Goal: Information Seeking & Learning: Understand process/instructions

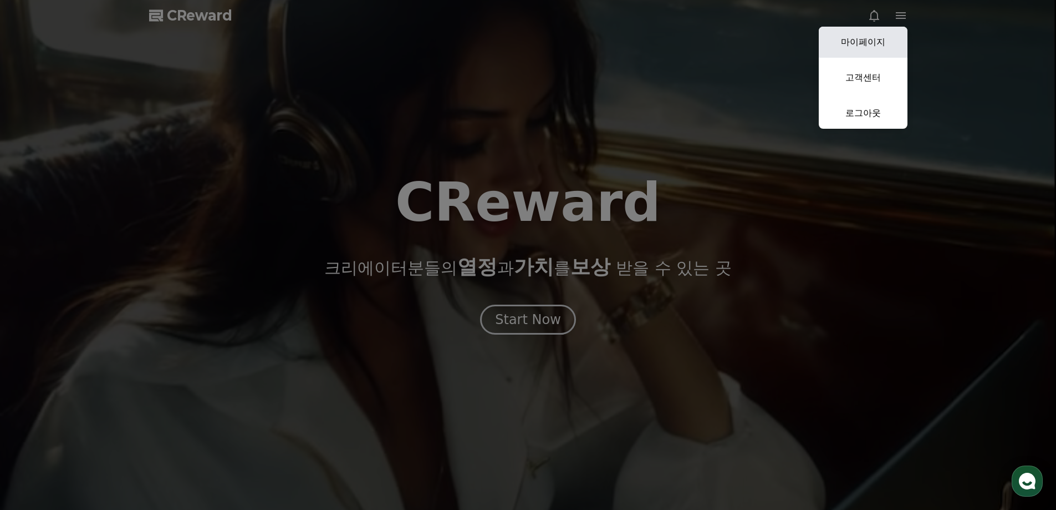
click at [862, 45] on link "마이페이지" at bounding box center [863, 42] width 89 height 31
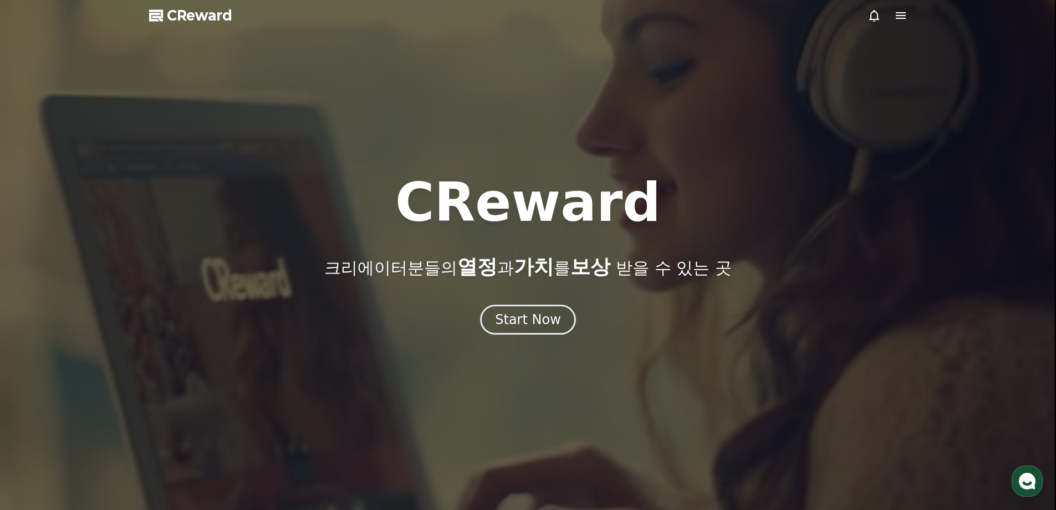
select select "**********"
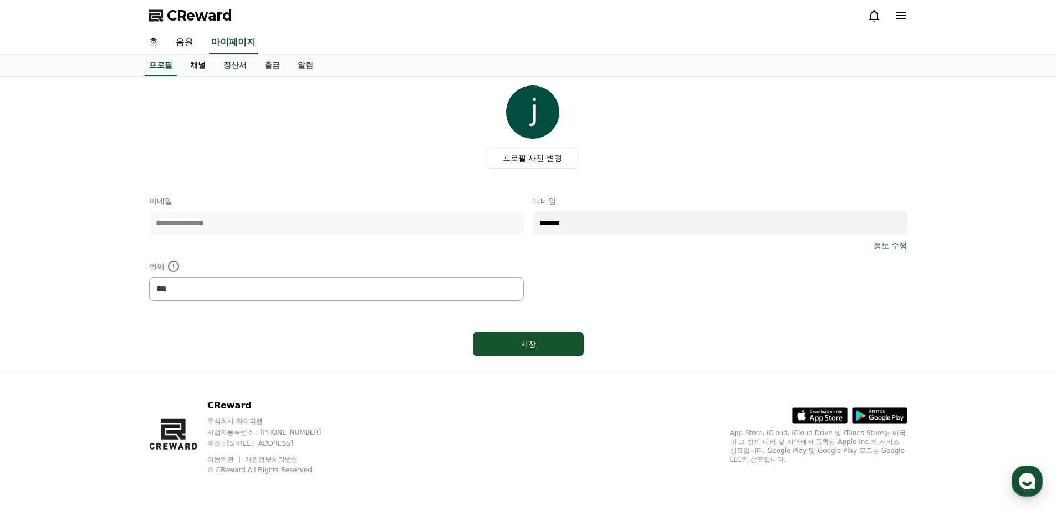
click at [204, 67] on link "채널" at bounding box center [197, 65] width 33 height 21
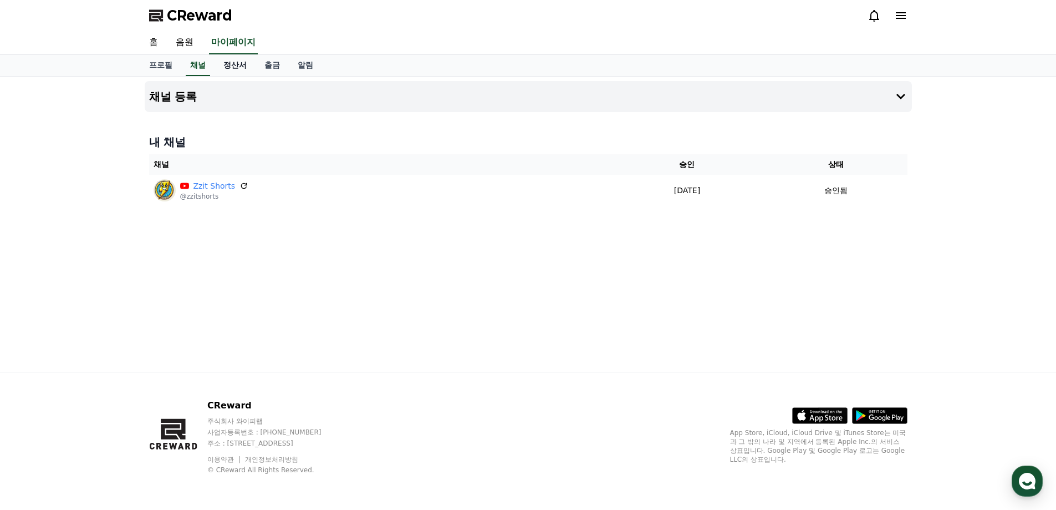
click at [233, 66] on link "정산서" at bounding box center [235, 65] width 41 height 21
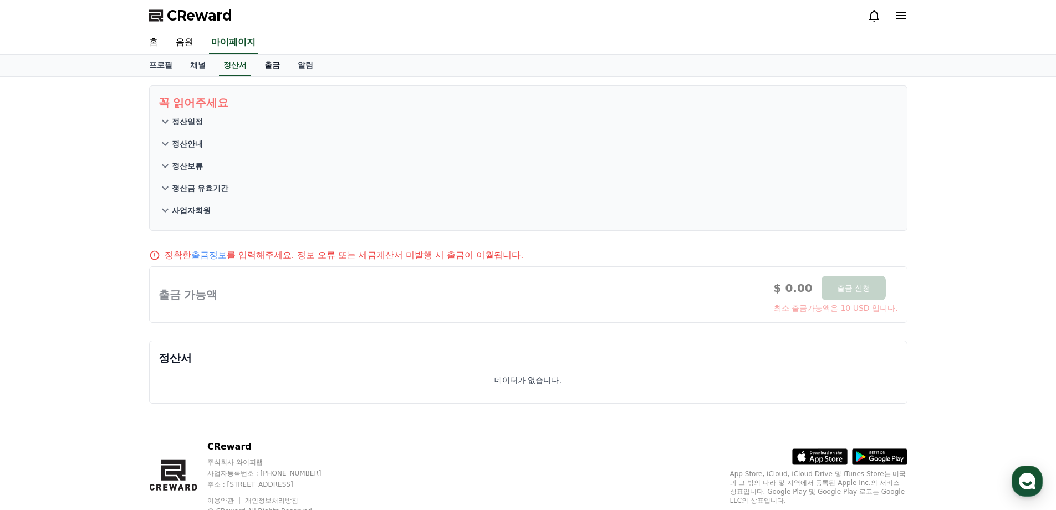
click at [276, 68] on link "출금" at bounding box center [272, 65] width 33 height 21
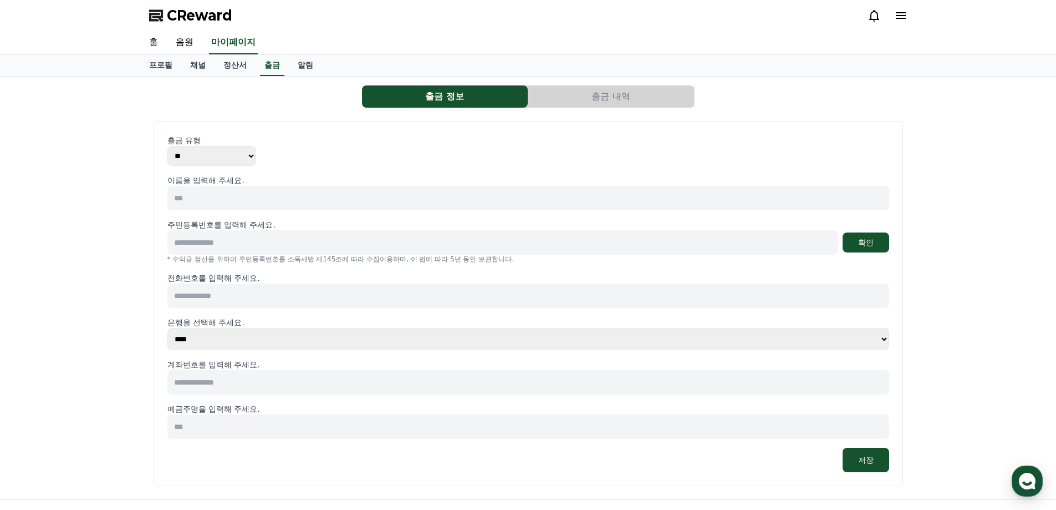
click at [212, 156] on select "** ***" at bounding box center [211, 156] width 89 height 20
click at [231, 157] on select "** ***" at bounding box center [211, 156] width 89 height 20
click at [134, 200] on div "출금 정보 출금 내역 출금 유형 ** *** 이름을 입력해 주세요. 주민등록번호를 입력해 주세요. 확인 * 수익금 정산을 위하여 주민등록번호를…" at bounding box center [528, 288] width 1056 height 423
click at [215, 194] on input at bounding box center [528, 198] width 722 height 24
click at [115, 223] on div "출금 정보 출금 내역 출금 유형 ** *** 이름을 입력해 주세요. 주민등록번호를 입력해 주세요. 확인 * 수익금 정산을 위하여 주민등록번호를…" at bounding box center [528, 288] width 1056 height 423
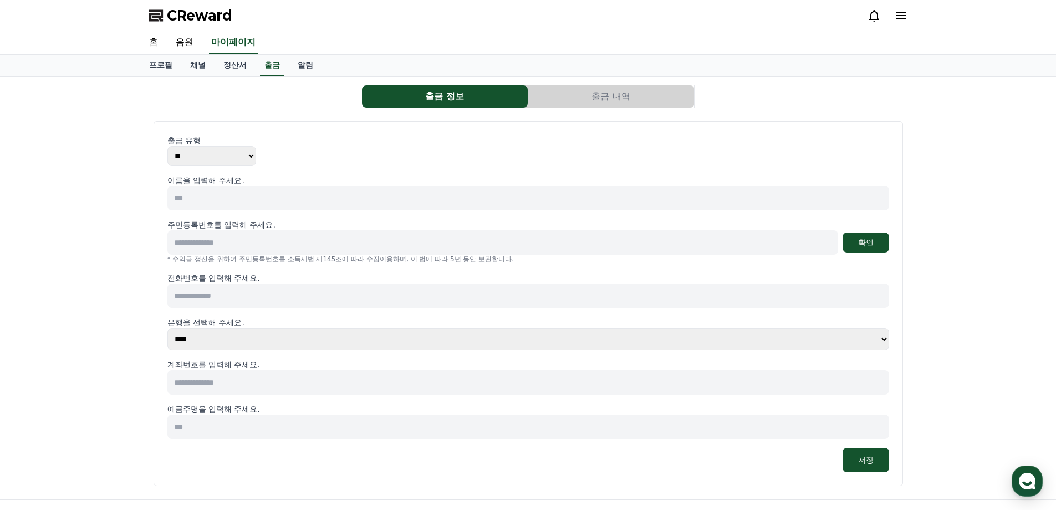
click at [627, 99] on button "출금 내역" at bounding box center [611, 96] width 166 height 22
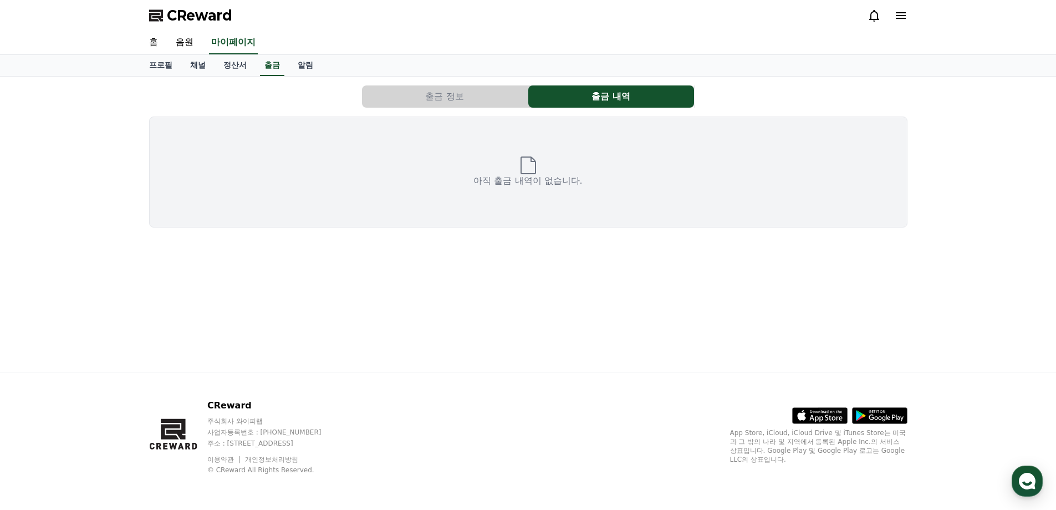
click at [484, 94] on button "출금 정보" at bounding box center [445, 96] width 166 height 22
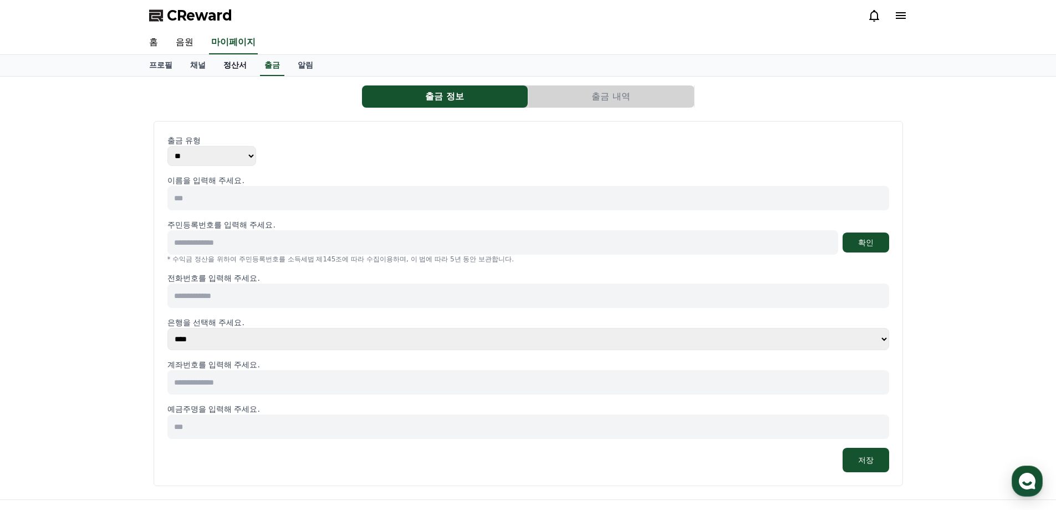
click at [235, 69] on link "정산서" at bounding box center [235, 65] width 41 height 21
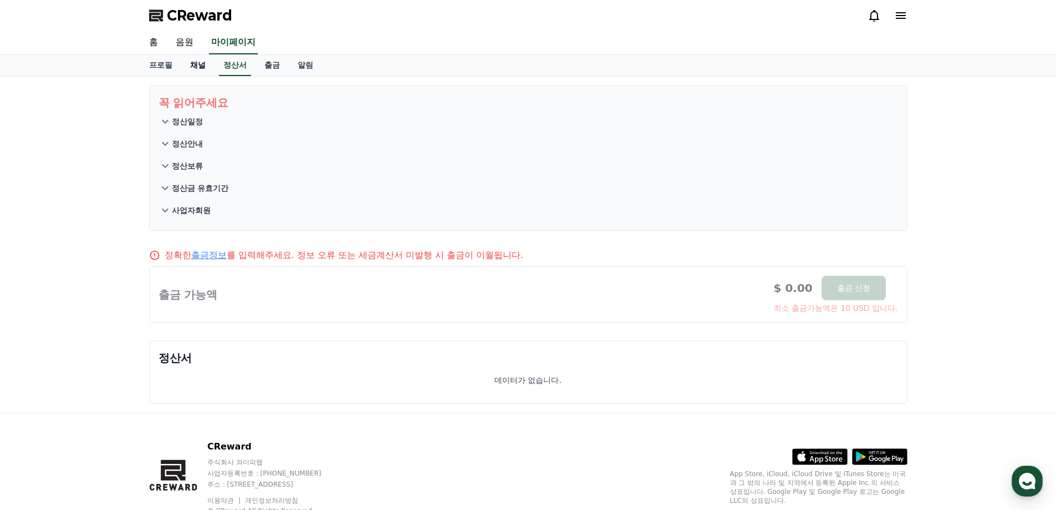
click at [194, 68] on link "채널" at bounding box center [197, 65] width 33 height 21
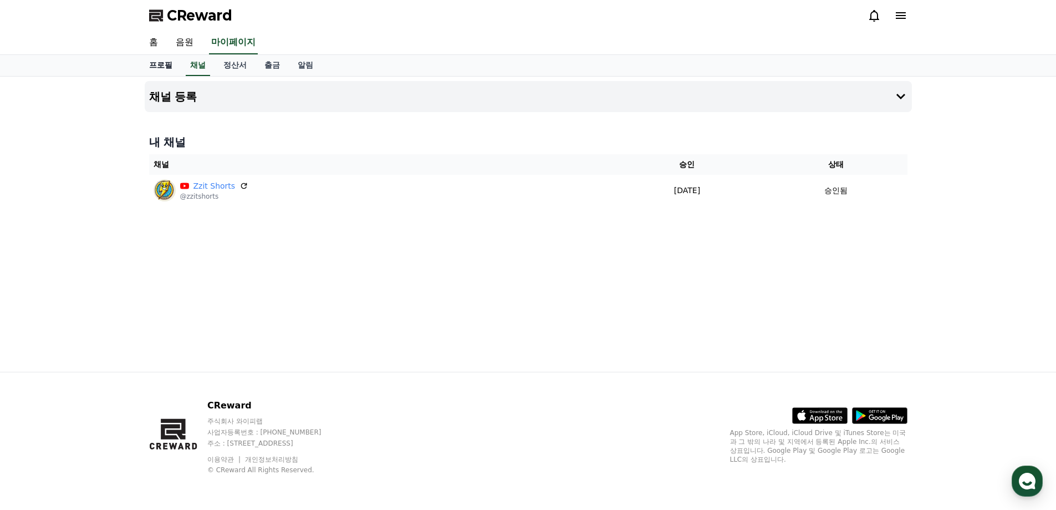
click at [170, 70] on link "프로필" at bounding box center [160, 65] width 41 height 21
select select "**********"
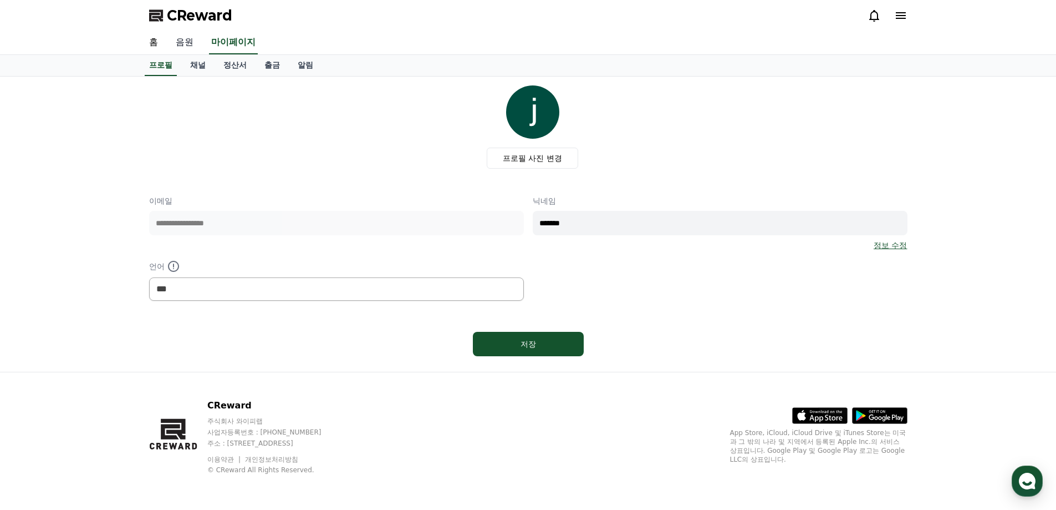
click at [182, 47] on link "음원" at bounding box center [184, 42] width 35 height 23
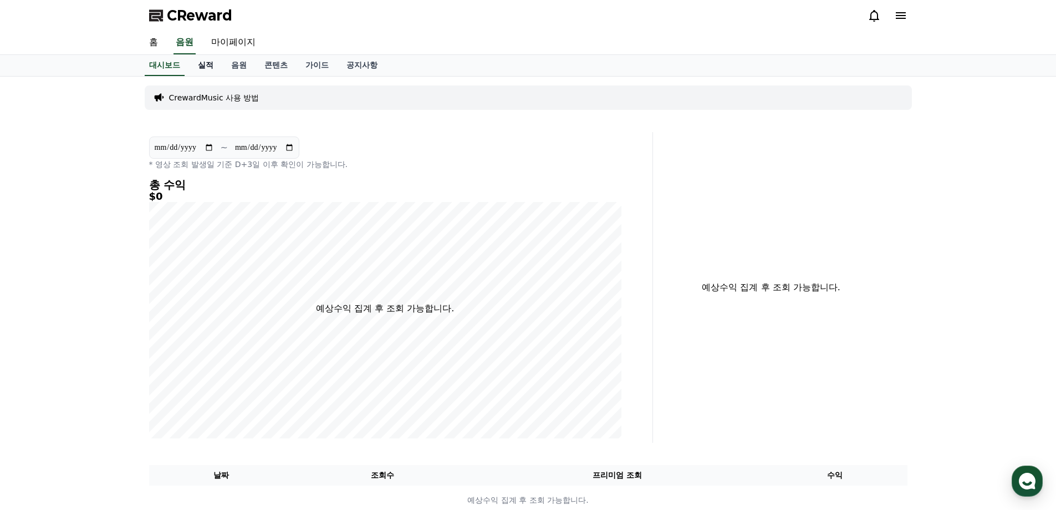
click at [207, 71] on link "실적" at bounding box center [205, 65] width 33 height 21
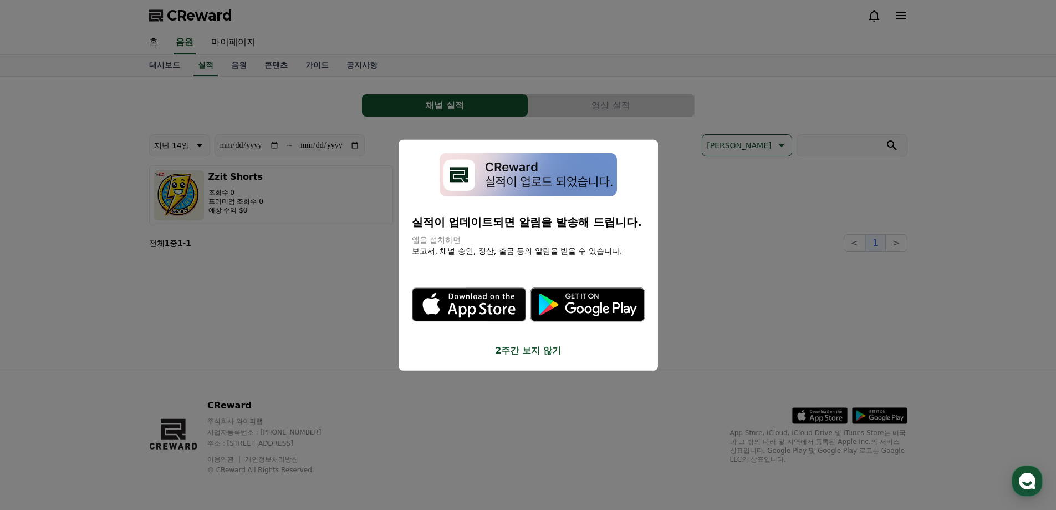
click at [526, 348] on button "2주간 보지 않기" at bounding box center [528, 350] width 233 height 13
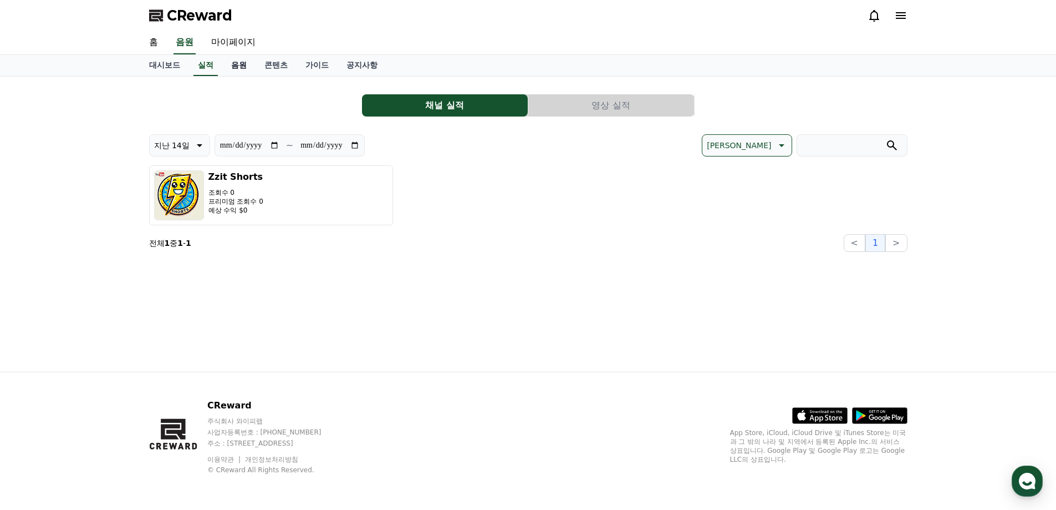
click at [230, 69] on link "음원" at bounding box center [238, 65] width 33 height 21
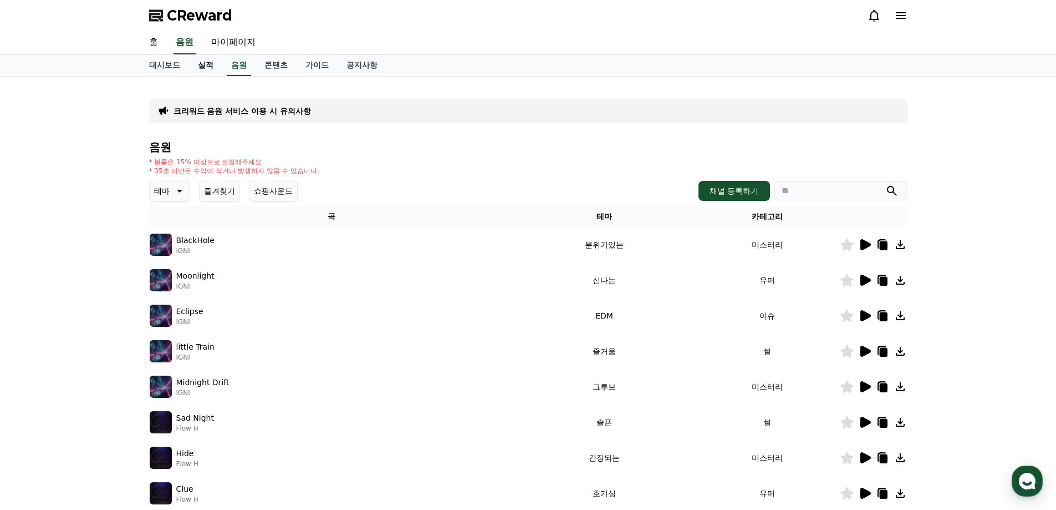
click at [208, 68] on link "실적" at bounding box center [205, 65] width 33 height 21
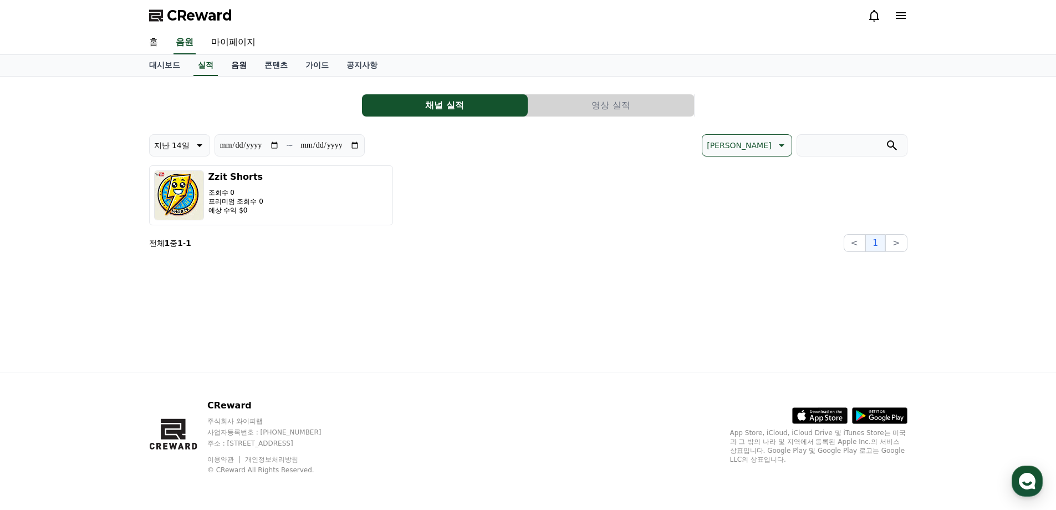
click at [244, 68] on link "음원" at bounding box center [238, 65] width 33 height 21
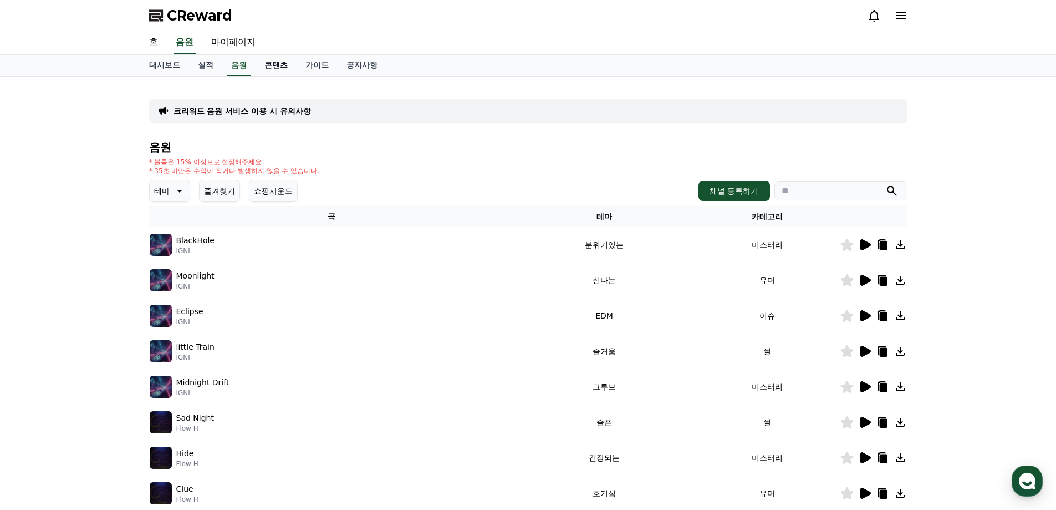
click at [281, 68] on link "콘텐츠" at bounding box center [276, 65] width 41 height 21
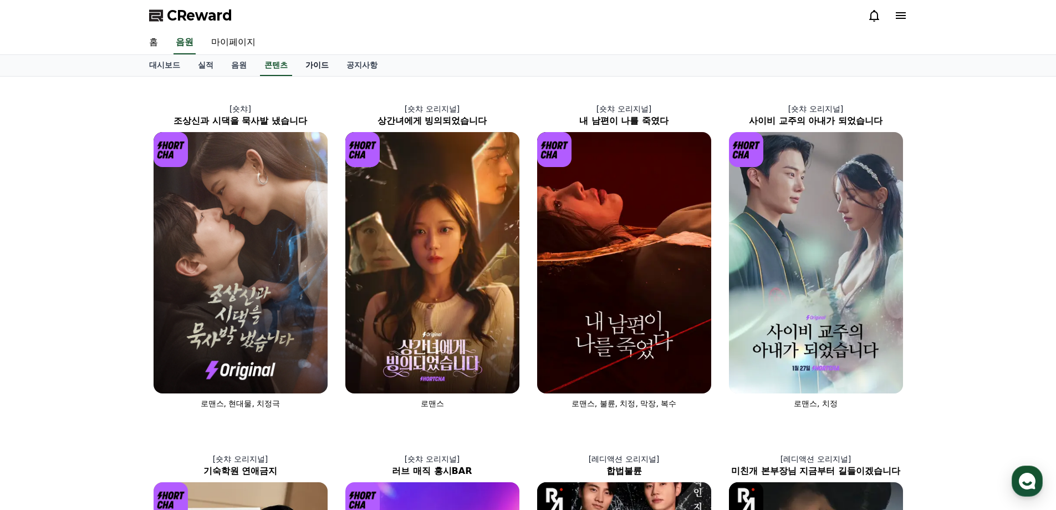
click at [322, 72] on link "가이드" at bounding box center [317, 65] width 41 height 21
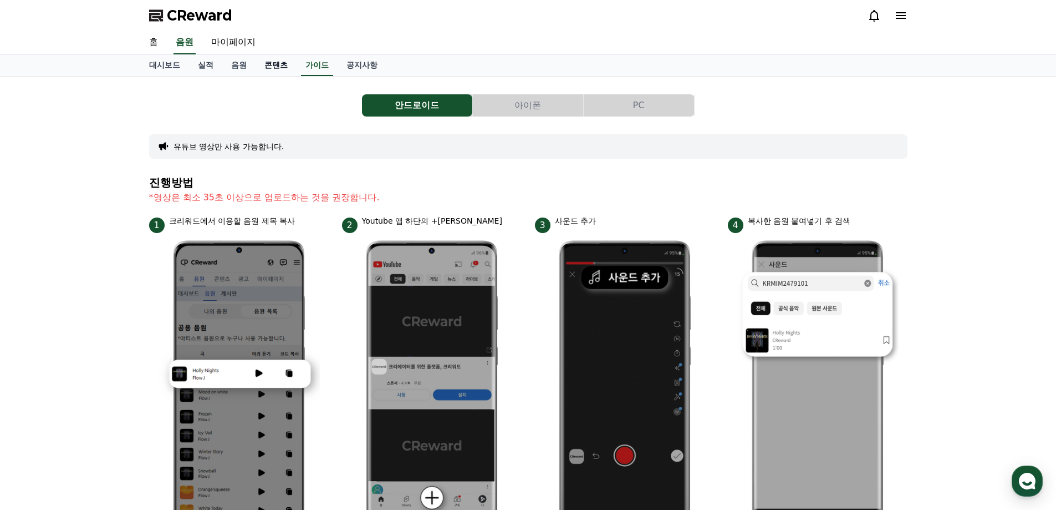
click at [276, 68] on link "콘텐츠" at bounding box center [276, 65] width 41 height 21
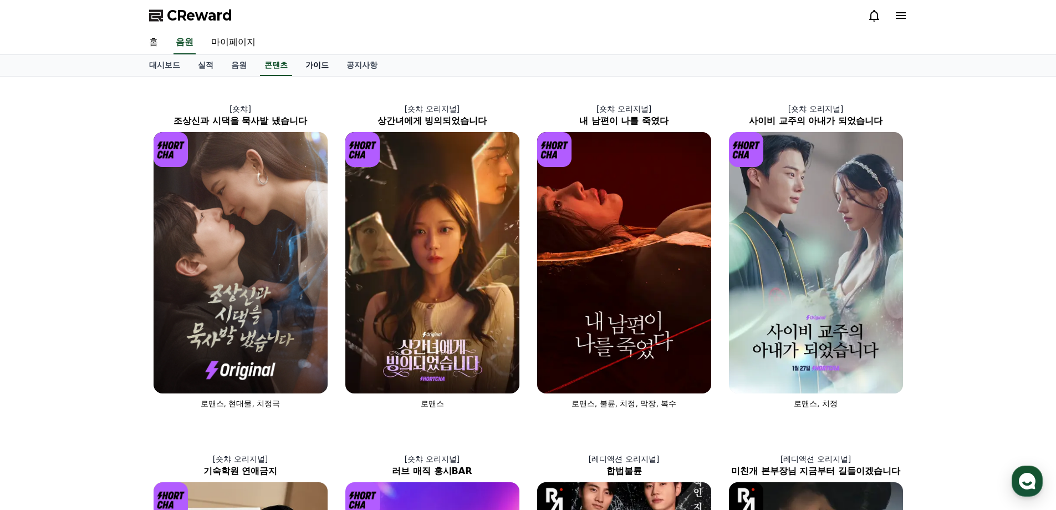
click at [321, 67] on link "가이드" at bounding box center [317, 65] width 41 height 21
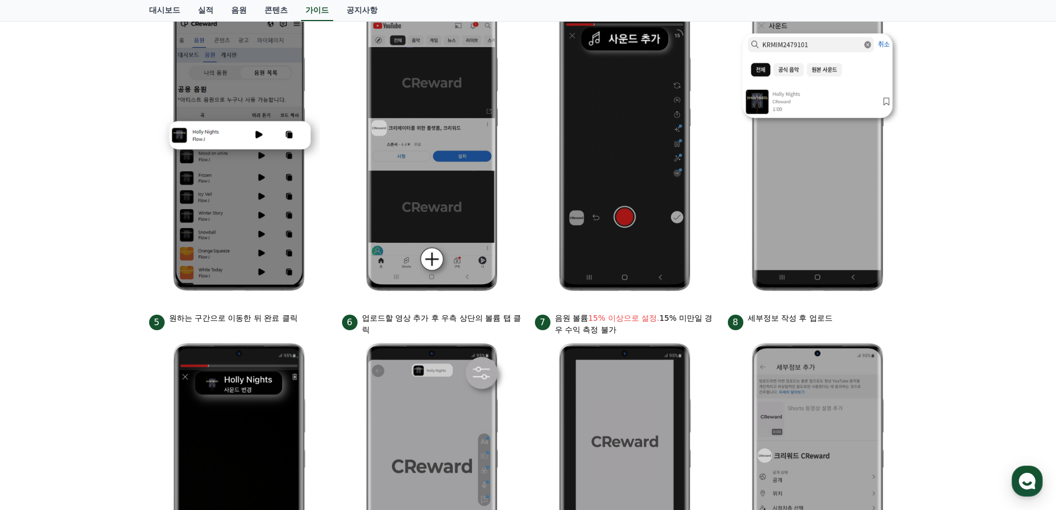
scroll to position [17, 0]
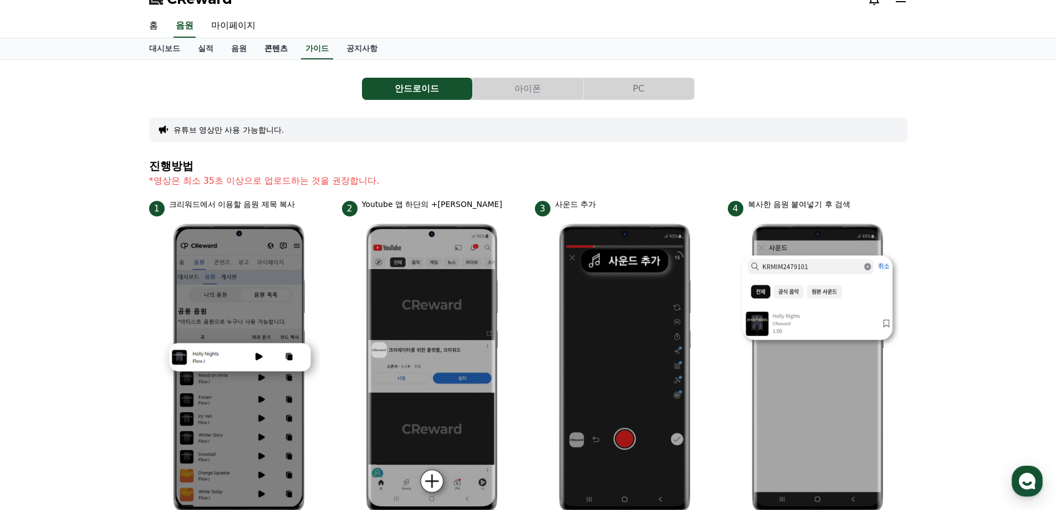
click at [272, 52] on link "콘텐츠" at bounding box center [276, 48] width 41 height 21
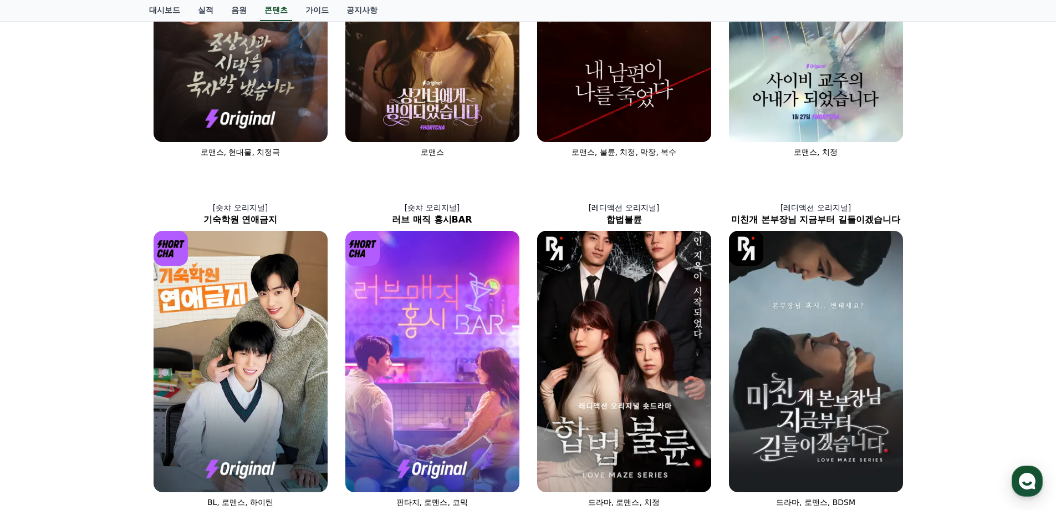
scroll to position [29, 0]
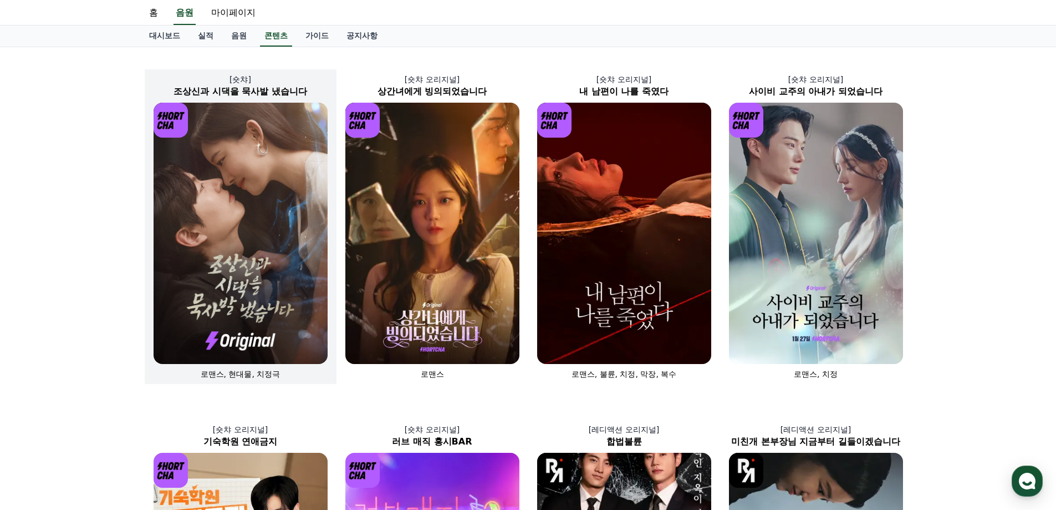
click at [229, 233] on img at bounding box center [241, 233] width 174 height 261
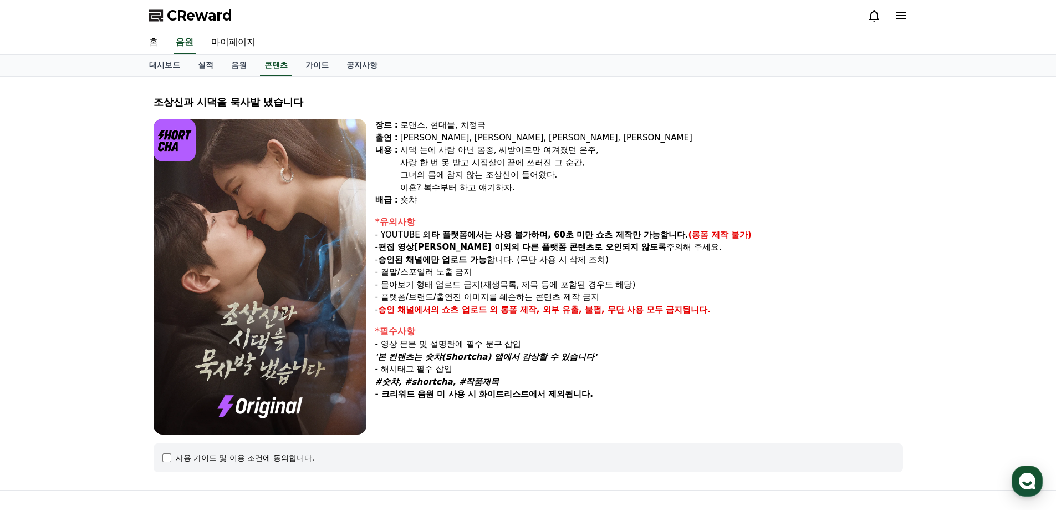
drag, startPoint x: 403, startPoint y: 121, endPoint x: 542, endPoint y: 191, distance: 156.0
click at [542, 191] on div "장르 : 로맨스, 현대물, 치정극 출연 : [PERSON_NAME], [PERSON_NAME], [PERSON_NAME], [PERSON_NA…" at bounding box center [639, 163] width 528 height 88
click at [542, 191] on div "이혼? 복수부터 하고 얘기하자." at bounding box center [651, 187] width 503 height 13
drag, startPoint x: 402, startPoint y: 137, endPoint x: 550, endPoint y: 185, distance: 155.6
click at [550, 185] on div "장르 : 로맨스, 현대물, 치정극 출연 : [PERSON_NAME], [PERSON_NAME], [PERSON_NAME], [PERSON_NA…" at bounding box center [639, 163] width 528 height 88
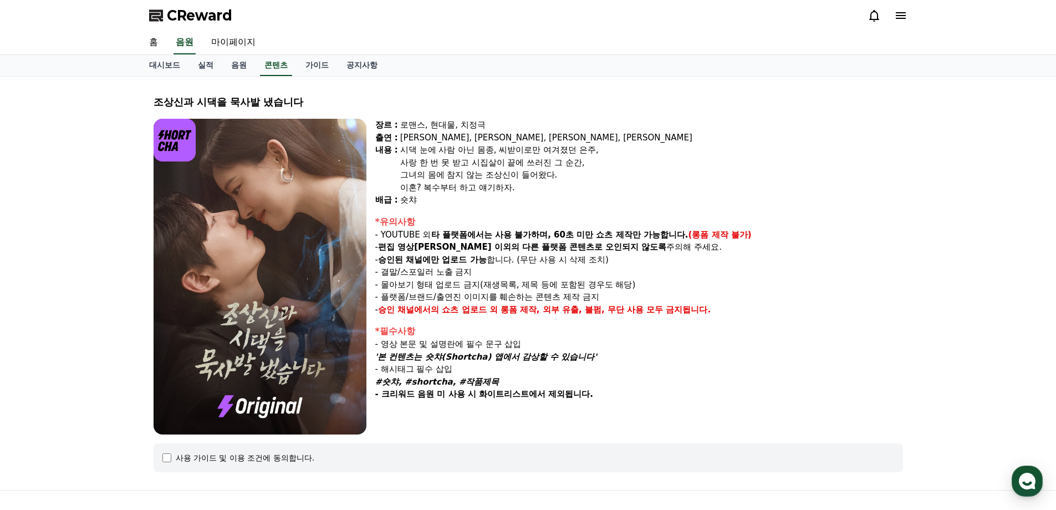
click at [549, 188] on div "이혼? 복수부터 하고 얘기하자." at bounding box center [651, 187] width 503 height 13
drag, startPoint x: 382, startPoint y: 232, endPoint x: 568, endPoint y: 235, distance: 186.4
click at [568, 235] on p "- YOUTUBE 외 타 플랫폼에서는 사용 불가하며, 60초 미만 쇼츠 제작만 가능합니다. (롱폼 제작 불가)" at bounding box center [639, 234] width 528 height 13
click at [522, 242] on strong "다른 플랫폼 콘텐츠로 오인되지 않도록" at bounding box center [594, 247] width 145 height 10
drag, startPoint x: 449, startPoint y: 234, endPoint x: 564, endPoint y: 235, distance: 115.4
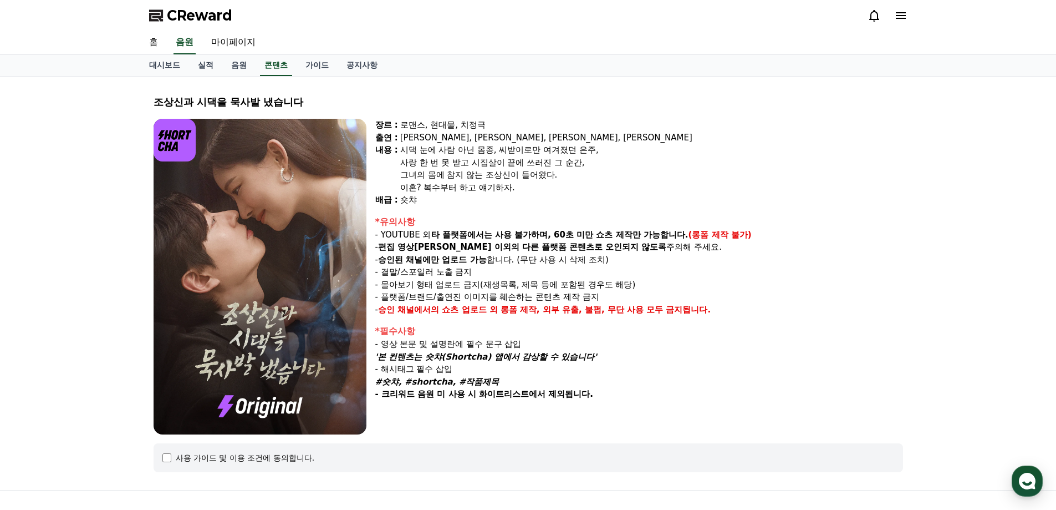
click at [564, 235] on strong "타 플랫폼에서는 사용 불가하며, 60초 미만 쇼츠 제작만 가능합니다." at bounding box center [559, 235] width 257 height 10
click at [562, 244] on strong "다른 플랫폼 콘텐츠로 오인되지 않도록" at bounding box center [594, 247] width 145 height 10
drag, startPoint x: 554, startPoint y: 236, endPoint x: 639, endPoint y: 237, distance: 84.8
click at [639, 237] on strong "타 플랫폼에서는 사용 불가하며, 60초 미만 쇼츠 제작만 가능합니다." at bounding box center [559, 235] width 257 height 10
click at [631, 246] on p "- 편집 영상[PERSON_NAME] 이외의 다른 플랫폼 콘텐츠로 오인되지 않도록 주의해 주세요." at bounding box center [639, 247] width 528 height 13
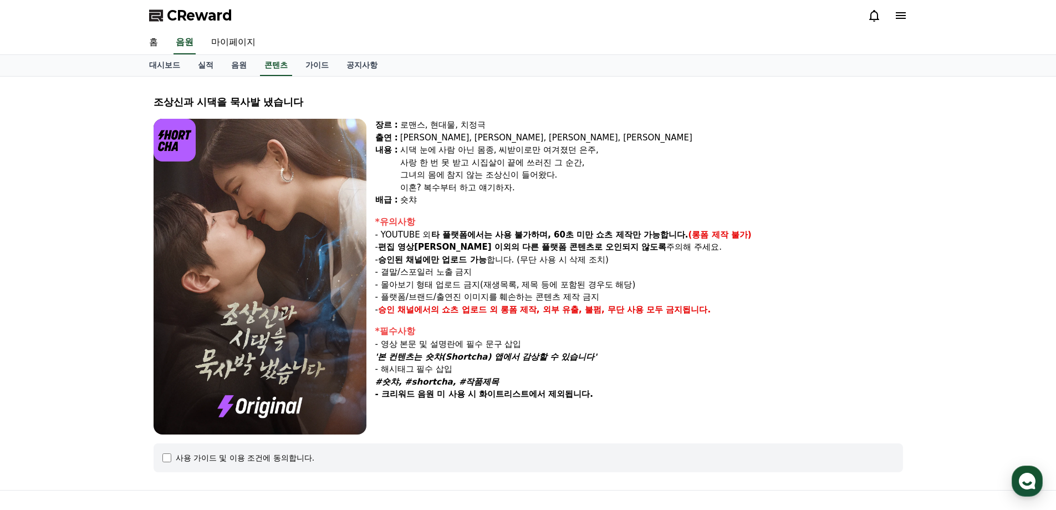
drag, startPoint x: 622, startPoint y: 232, endPoint x: 674, endPoint y: 237, distance: 52.9
click at [674, 237] on strong "타 플랫폼에서는 사용 불가하며, 60초 미만 쇼츠 제작만 가능합니다." at bounding box center [559, 235] width 257 height 10
click at [685, 253] on p "- 승인된 채널에만 업로드 가능 합니다. (무단 사용 시 삭제 조치)" at bounding box center [639, 259] width 528 height 13
drag, startPoint x: 685, startPoint y: 235, endPoint x: 710, endPoint y: 275, distance: 46.9
click at [710, 275] on div "*유의사항 - YOUTUBE 외 타 플랫폼에서는 사용 불가하며, 60초 미만 쇼츠 제작만 가능합니다. (롱폼 제작 불가) - 편집 영상이 숏챠…" at bounding box center [639, 265] width 528 height 101
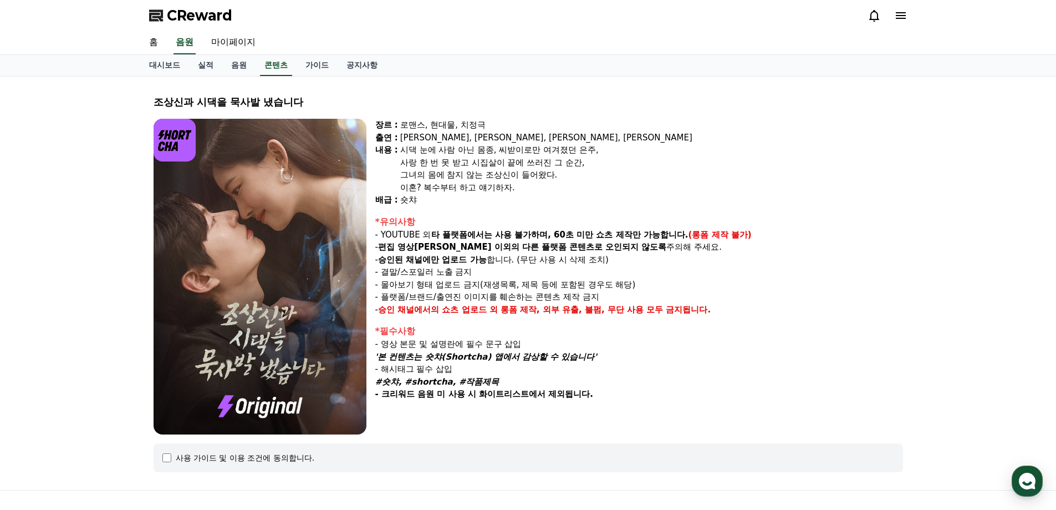
click at [710, 275] on p "- 결말/스포일러 노출 금지" at bounding box center [639, 272] width 528 height 13
drag, startPoint x: 712, startPoint y: 275, endPoint x: 683, endPoint y: 237, distance: 47.1
click at [683, 237] on div "*유의사항 - YOUTUBE 외 타 플랫폼에서는 사용 불가하며, 60초 미만 쇼츠 제작만 가능합니다. (롱폼 제작 불가) - 편집 영상이 숏챠…" at bounding box center [639, 265] width 528 height 101
click at [685, 243] on p "- 편집 영상[PERSON_NAME] 이외의 다른 플랫폼 콘텐츠로 오인되지 않도록 주의해 주세요." at bounding box center [639, 247] width 528 height 13
drag, startPoint x: 395, startPoint y: 246, endPoint x: 521, endPoint y: 250, distance: 126.0
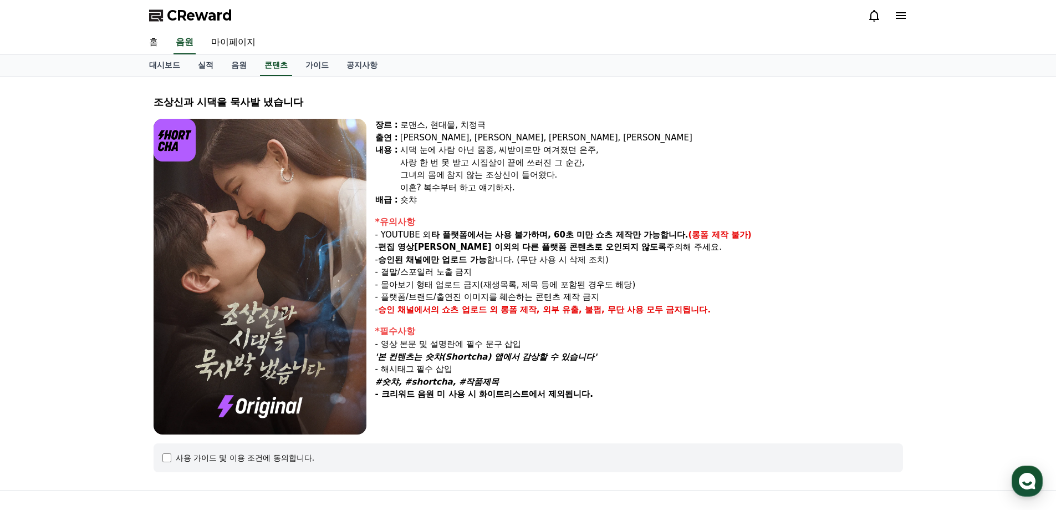
click at [521, 250] on p "- 편집 영상[PERSON_NAME] 이외의 다른 플랫폼 콘텐츠로 오인되지 않도록 주의해 주세요." at bounding box center [639, 247] width 528 height 13
click at [487, 260] on strong "승인된 채널에만 업로드 가능" at bounding box center [432, 260] width 109 height 10
drag, startPoint x: 475, startPoint y: 245, endPoint x: 508, endPoint y: 274, distance: 44.0
click at [508, 274] on div "*유의사항 - YOUTUBE 외 타 플랫폼에서는 사용 불가하며, 60초 미만 쇼츠 제작만 가능합니다. (롱폼 제작 불가) - 편집 영상이 숏챠…" at bounding box center [639, 265] width 528 height 101
click at [509, 275] on p "- 결말/스포일러 노출 금지" at bounding box center [639, 272] width 528 height 13
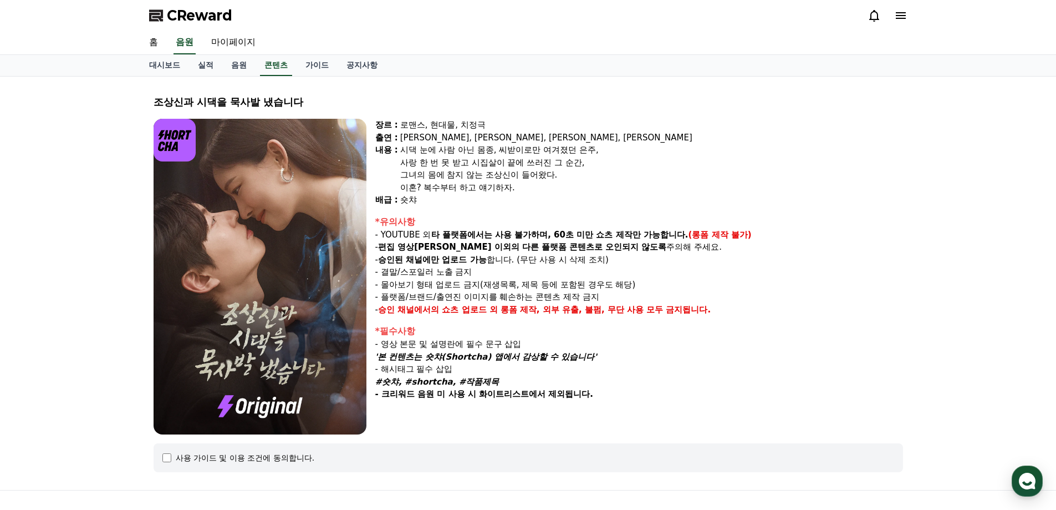
drag, startPoint x: 495, startPoint y: 247, endPoint x: 590, endPoint y: 247, distance: 95.4
click at [590, 247] on strong "다른 플랫폼 콘텐츠로 오인되지 않도록" at bounding box center [594, 247] width 145 height 10
click at [547, 256] on p "- 승인된 채널에만 업로드 가능 합니다. (무단 사용 시 삭제 조치)" at bounding box center [639, 259] width 528 height 13
drag, startPoint x: 529, startPoint y: 250, endPoint x: 617, endPoint y: 250, distance: 88.2
click at [617, 250] on strong "다른 플랫폼 콘텐츠로 오인되지 않도록" at bounding box center [594, 247] width 145 height 10
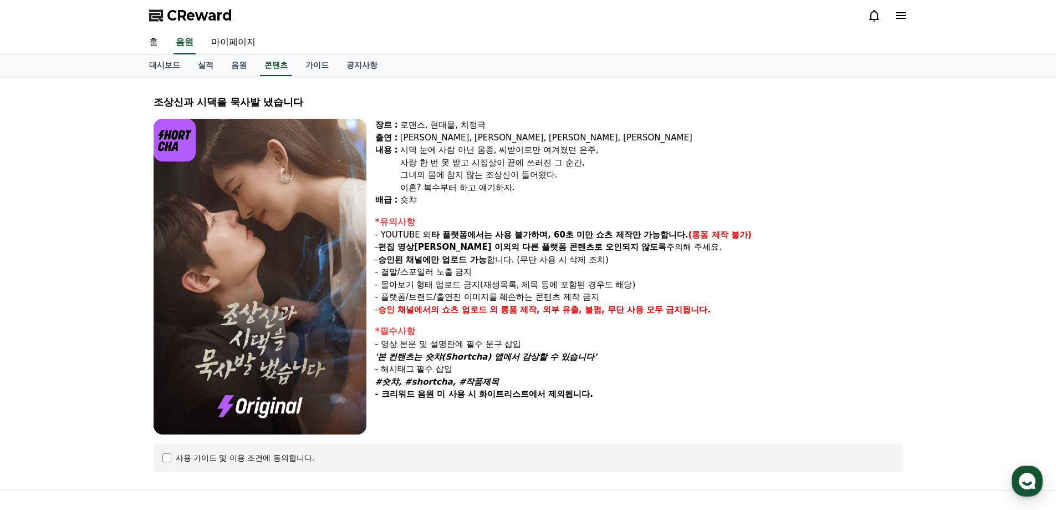
click at [588, 256] on p "- 승인된 채널에만 업로드 가능 합니다. (무단 사용 시 삭제 조치)" at bounding box center [639, 259] width 528 height 13
drag, startPoint x: 574, startPoint y: 245, endPoint x: 670, endPoint y: 246, distance: 95.9
click at [670, 246] on p "- 편집 영상[PERSON_NAME] 이외의 다른 플랫폼 콘텐츠로 오인되지 않도록 주의해 주세요." at bounding box center [639, 247] width 528 height 13
click at [666, 259] on p "- 승인된 채널에만 업로드 가능 합니다. (무단 사용 시 삭제 조치)" at bounding box center [639, 259] width 528 height 13
drag, startPoint x: 695, startPoint y: 250, endPoint x: 428, endPoint y: 243, distance: 267.4
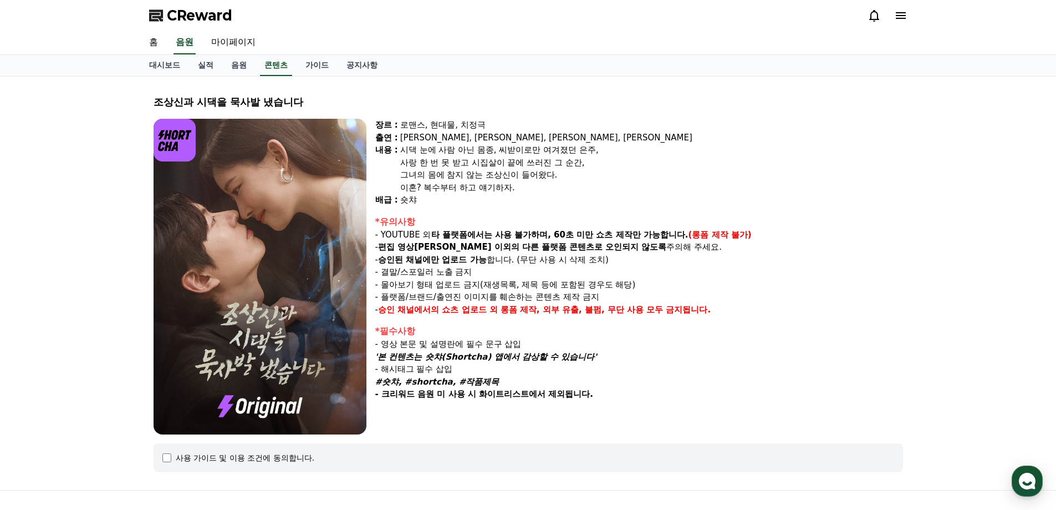
click at [428, 243] on p "- 편집 영상[PERSON_NAME] 이외의 다른 플랫폼 콘텐츠로 오인되지 않도록 주의해 주세요." at bounding box center [639, 247] width 528 height 13
click at [431, 262] on strong "승인된 채널에만 업로드 가능" at bounding box center [432, 260] width 109 height 10
drag, startPoint x: 385, startPoint y: 260, endPoint x: 463, endPoint y: 259, distance: 77.6
click at [463, 259] on strong "승인된 채널에만 업로드 가능" at bounding box center [432, 260] width 109 height 10
click at [473, 273] on p "- 결말/스포일러 노출 금지" at bounding box center [639, 272] width 528 height 13
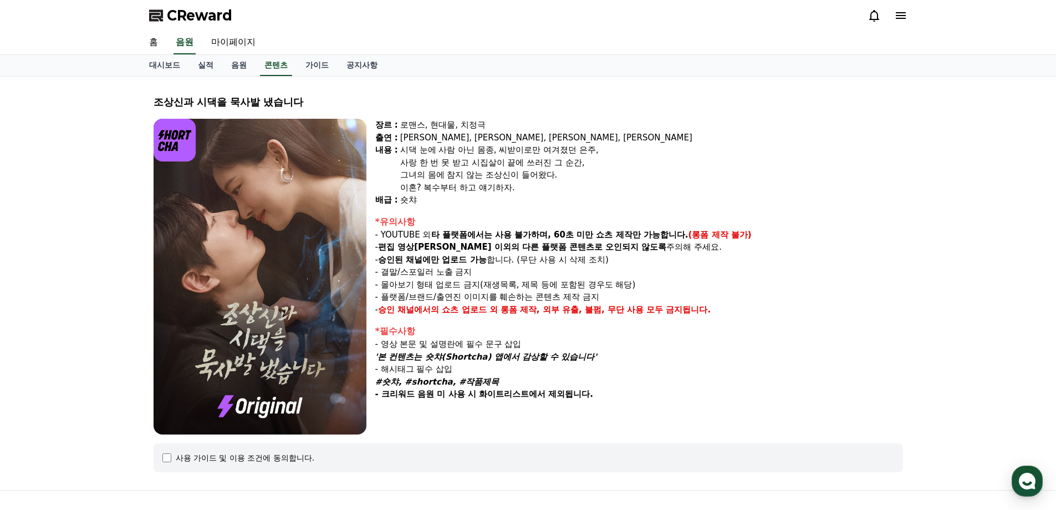
drag, startPoint x: 476, startPoint y: 259, endPoint x: 541, endPoint y: 274, distance: 66.0
click at [541, 274] on div "*유의사항 - YOUTUBE 외 타 플랫폼에서는 사용 불가하며, 60초 미만 쇼츠 제작만 가능합니다. (롱폼 제작 불가) - 편집 영상이 숏챠…" at bounding box center [639, 265] width 528 height 101
click at [541, 274] on p "- 결말/스포일러 노출 금지" at bounding box center [639, 272] width 528 height 13
drag, startPoint x: 529, startPoint y: 262, endPoint x: 556, endPoint y: 273, distance: 28.8
click at [549, 272] on div "*유의사항 - YOUTUBE 외 타 플랫폼에서는 사용 불가하며, 60초 미만 쇼츠 제작만 가능합니다. (롱폼 제작 불가) - 편집 영상이 숏챠…" at bounding box center [639, 265] width 528 height 101
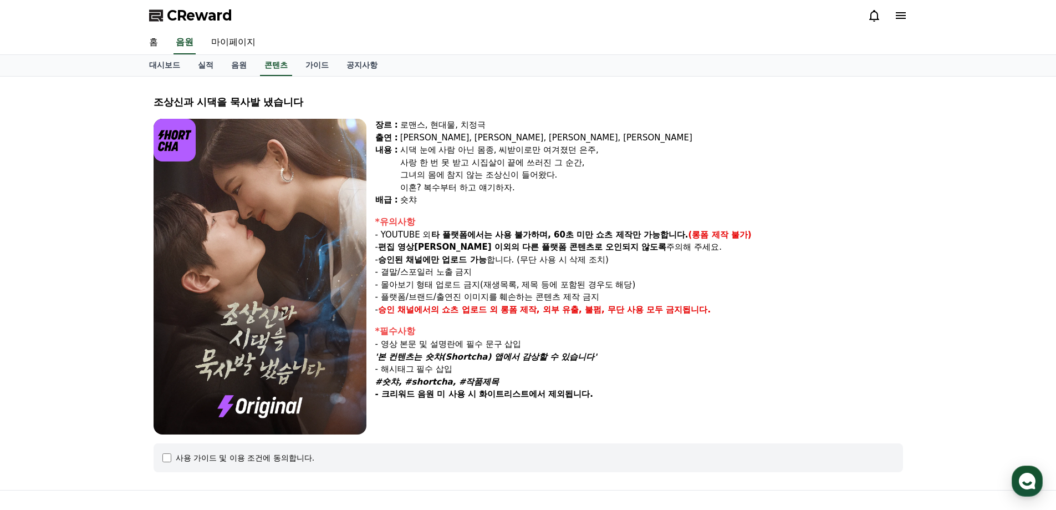
click at [556, 273] on p "- 결말/스포일러 노출 금지" at bounding box center [639, 272] width 528 height 13
drag, startPoint x: 575, startPoint y: 273, endPoint x: 531, endPoint y: 235, distance: 58.1
click at [531, 235] on div "*유의사항 - YOUTUBE 외 타 플랫폼에서는 사용 불가하며, 60초 미만 쇼츠 제작만 가능합니다. (롱폼 제작 불가) - 편집 영상이 숏챠…" at bounding box center [639, 265] width 528 height 101
click at [531, 235] on strong "타 플랫폼에서는 사용 불가하며, 60초 미만 쇼츠 제작만 가능합니다." at bounding box center [559, 235] width 257 height 10
drag, startPoint x: 387, startPoint y: 271, endPoint x: 477, endPoint y: 271, distance: 90.4
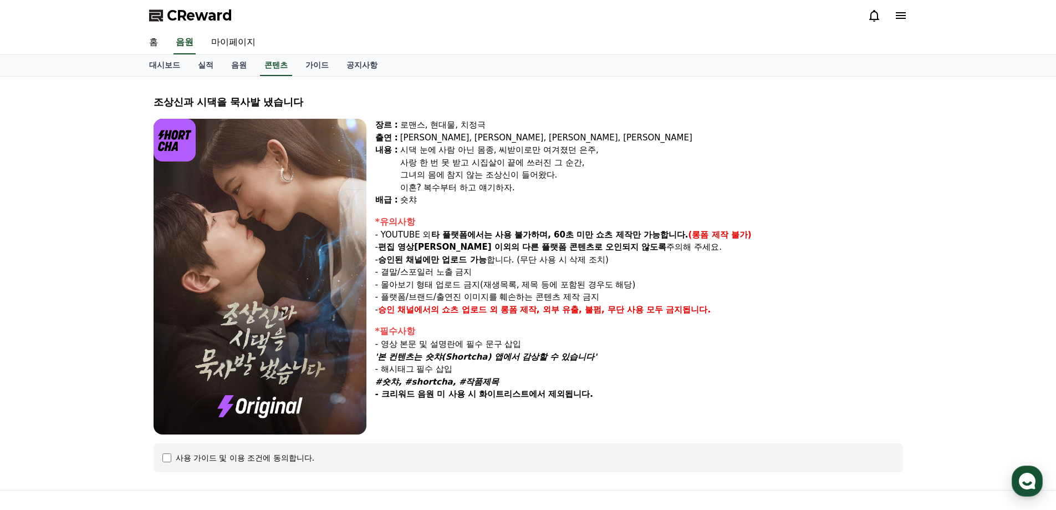
click at [477, 271] on p "- 결말/스포일러 노출 금지" at bounding box center [639, 272] width 528 height 13
drag, startPoint x: 414, startPoint y: 275, endPoint x: 492, endPoint y: 275, distance: 78.2
click at [491, 275] on p "- 결말/스포일러 노출 금지" at bounding box center [639, 272] width 528 height 13
click at [492, 275] on p "- 결말/스포일러 노출 금지" at bounding box center [639, 272] width 528 height 13
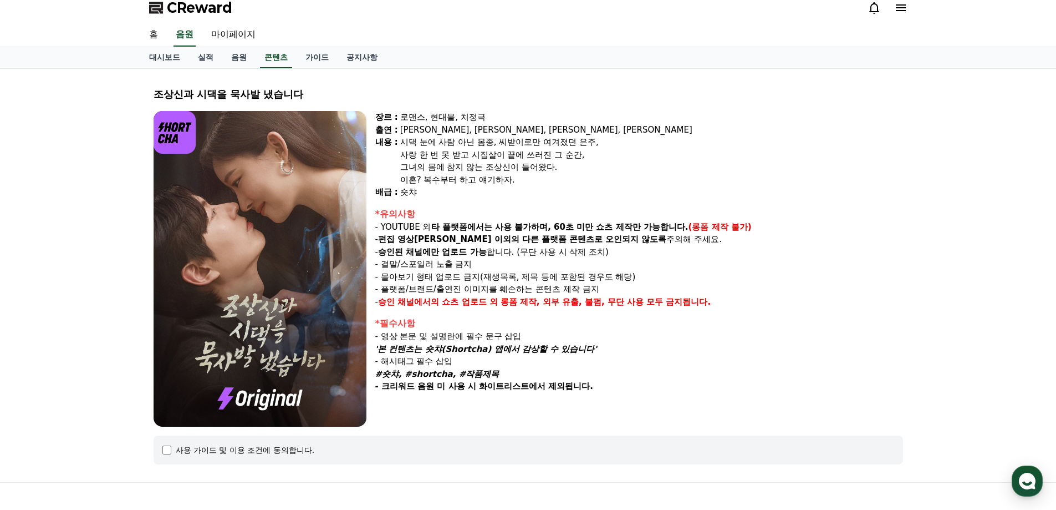
scroll to position [55, 0]
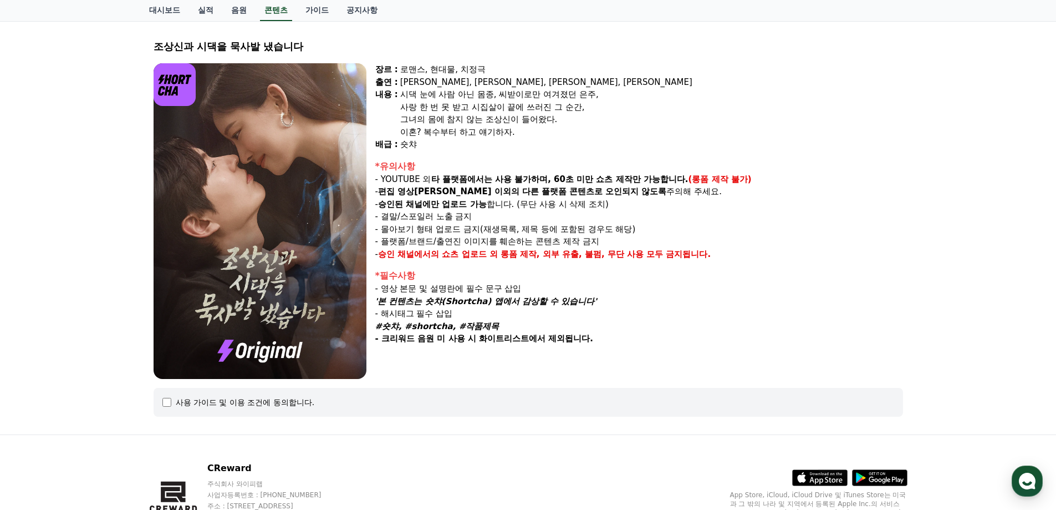
drag, startPoint x: 393, startPoint y: 227, endPoint x: 511, endPoint y: 227, distance: 118.1
click at [511, 227] on p "- 몰아보기 형태 업로드 금지(재생목록, 제목 등에 포함된 경우도 해당)" at bounding box center [639, 229] width 528 height 13
click at [488, 245] on p "- 플랫폼/브랜드/출연진 이미지를 훼손하는 콘텐츠 제작 금지" at bounding box center [639, 241] width 528 height 13
drag, startPoint x: 486, startPoint y: 228, endPoint x: 630, endPoint y: 230, distance: 143.6
click at [630, 230] on p "- 몰아보기 형태 업로드 금지(재생목록, 제목 등에 포함된 경우도 해당)" at bounding box center [639, 229] width 528 height 13
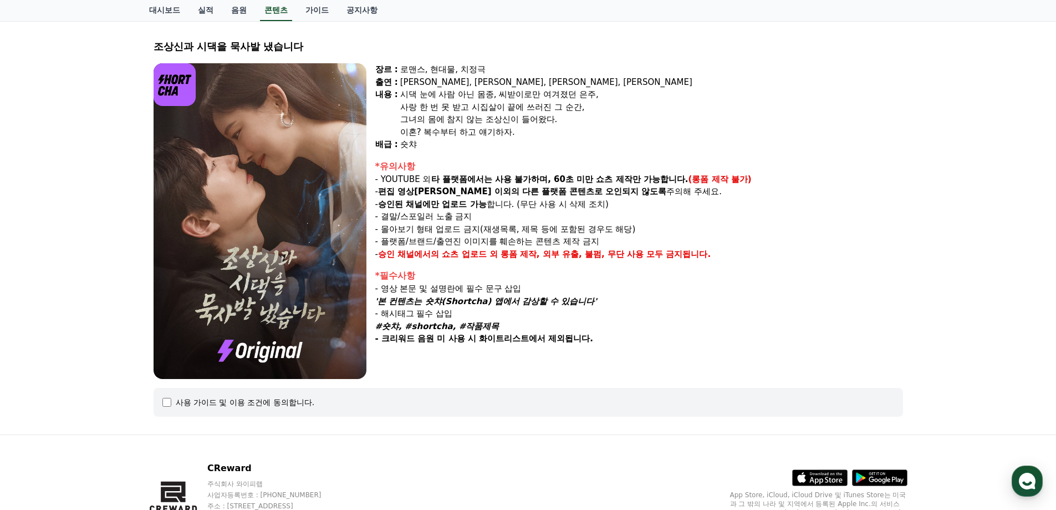
click at [630, 241] on p "- 플랫폼/브랜드/출연진 이미지를 훼손하는 콘텐츠 제작 금지" at bounding box center [639, 241] width 528 height 13
drag, startPoint x: 633, startPoint y: 241, endPoint x: 605, endPoint y: 224, distance: 32.3
click at [605, 224] on div "*유의사항 - YOUTUBE 외 타 플랫폼에서는 사용 불가하며, 60초 미만 쇼츠 제작만 가능합니다. (롱폼 제작 불가) - 편집 영상이 숏챠…" at bounding box center [639, 210] width 528 height 101
click at [606, 236] on p "- 플랫폼/브랜드/출연진 이미지를 훼손하는 콘텐츠 제작 금지" at bounding box center [639, 241] width 528 height 13
drag, startPoint x: 546, startPoint y: 228, endPoint x: 648, endPoint y: 228, distance: 101.5
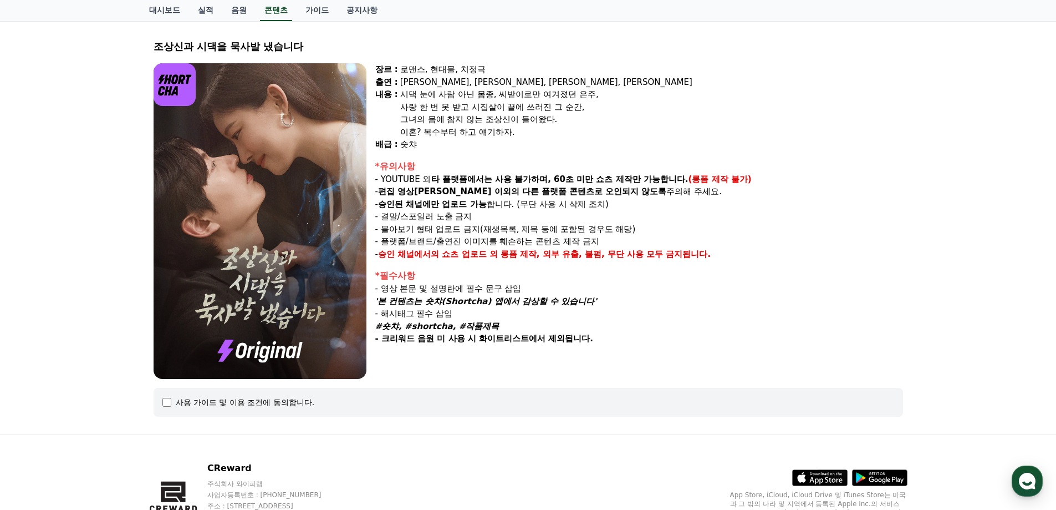
click at [648, 228] on p "- 몰아보기 형태 업로드 금지(재생목록, 제목 등에 포함된 경우도 해당)" at bounding box center [639, 229] width 528 height 13
click at [646, 238] on p "- 플랫폼/브랜드/출연진 이미지를 훼손하는 콘텐츠 제작 금지" at bounding box center [639, 241] width 528 height 13
drag, startPoint x: 444, startPoint y: 241, endPoint x: 593, endPoint y: 240, distance: 149.2
click at [593, 240] on p "- 플랫폼/브랜드/출연진 이미지를 훼손하는 콘텐츠 제작 금지" at bounding box center [639, 241] width 528 height 13
click at [609, 241] on p "- 플랫폼/브랜드/출연진 이미지를 훼손하는 콘텐츠 제작 금지" at bounding box center [639, 241] width 528 height 13
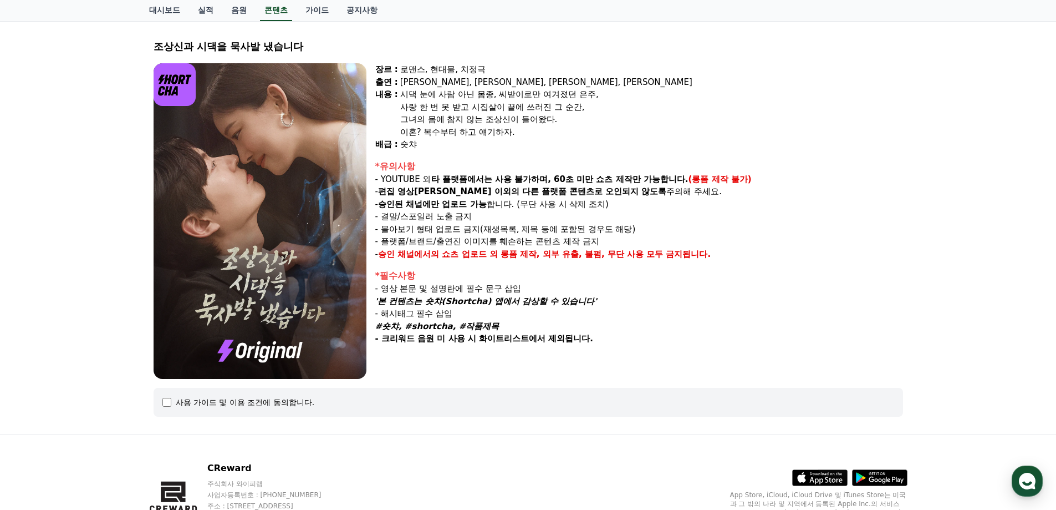
drag, startPoint x: 619, startPoint y: 240, endPoint x: 491, endPoint y: 241, distance: 128.7
click at [491, 241] on p "- 플랫폼/브랜드/출연진 이미지를 훼손하는 콘텐츠 제작 금지" at bounding box center [639, 241] width 528 height 13
click at [487, 249] on strong "승인 채널에서의 쇼츠 업로드 외" at bounding box center [438, 254] width 120 height 10
drag, startPoint x: 468, startPoint y: 241, endPoint x: 534, endPoint y: 241, distance: 66.0
click at [530, 241] on p "- 플랫폼/브랜드/출연진 이미지를 훼손하는 콘텐츠 제작 금지" at bounding box center [639, 241] width 528 height 13
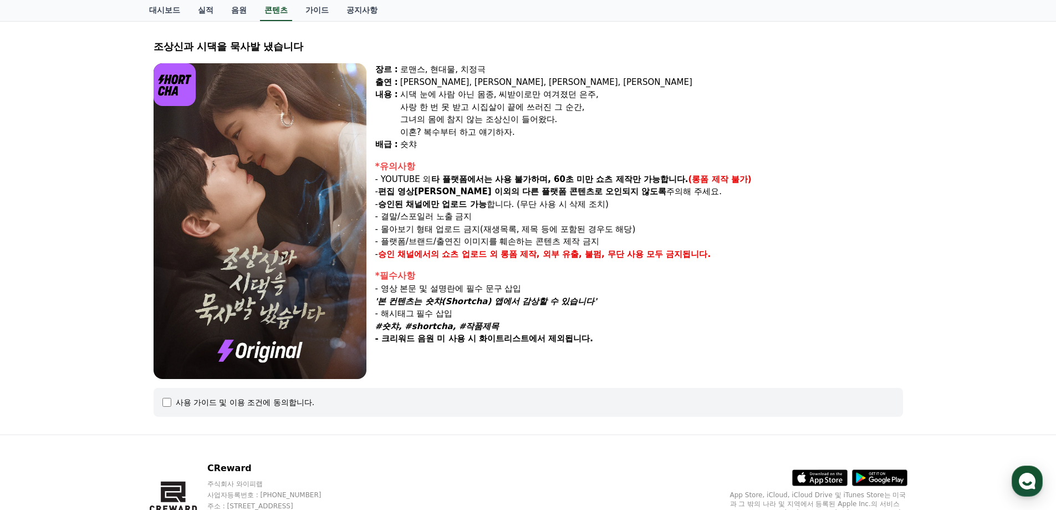
click at [534, 241] on p "- 플랫폼/브랜드/출연진 이미지를 훼손하는 콘텐츠 제작 금지" at bounding box center [639, 241] width 528 height 13
click at [609, 239] on p "- 플랫폼/브랜드/출연진 이미지를 훼손하는 콘텐츠 제작 금지" at bounding box center [639, 241] width 528 height 13
click at [626, 239] on p "- 플랫폼/브랜드/출연진 이미지를 훼손하는 콘텐츠 제작 금지" at bounding box center [639, 241] width 528 height 13
drag, startPoint x: 387, startPoint y: 255, endPoint x: 615, endPoint y: 253, distance: 227.9
click at [615, 253] on p "- 승인 채널에서의 쇼츠 업로드 외 롱폼 제작, 외부 유출, 불펌, 무단 사용 모두 금지됩니다." at bounding box center [639, 254] width 528 height 13
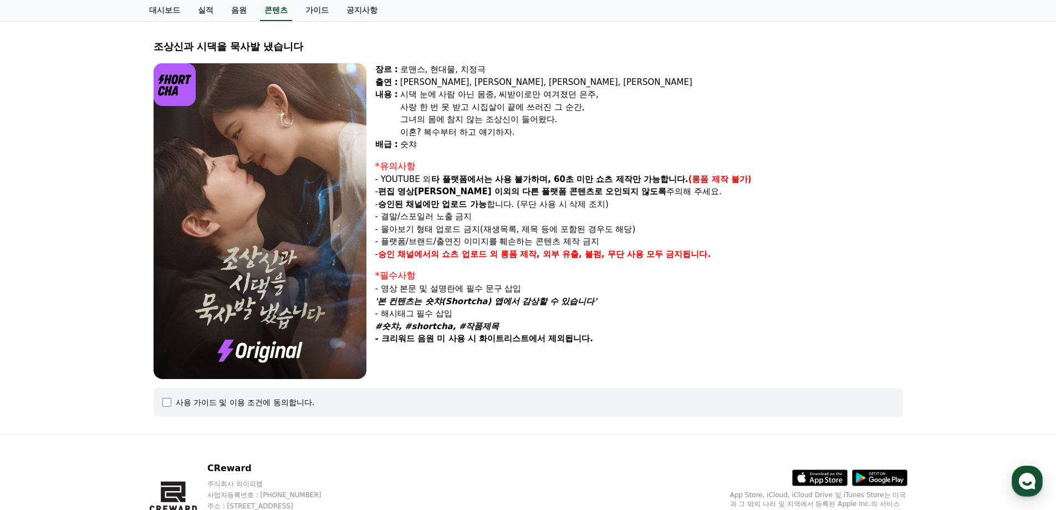
click at [571, 262] on div "장르 : 로맨스, 현대물, 치정극 출연 : [PERSON_NAME], [PERSON_NAME], [PERSON_NAME], [PERSON_NA…" at bounding box center [639, 221] width 528 height 316
drag, startPoint x: 458, startPoint y: 253, endPoint x: 565, endPoint y: 252, distance: 107.0
click at [565, 252] on p "- 승인 채널에서의 쇼츠 업로드 외 롱폼 제작, 외부 유출, 불펌, 무단 사용 모두 금지됩니다." at bounding box center [639, 254] width 528 height 13
click at [551, 263] on div "장르 : 로맨스, 현대물, 치정극 출연 : [PERSON_NAME], [PERSON_NAME], [PERSON_NAME], [PERSON_NA…" at bounding box center [639, 221] width 528 height 316
drag, startPoint x: 547, startPoint y: 255, endPoint x: 585, endPoint y: 255, distance: 37.2
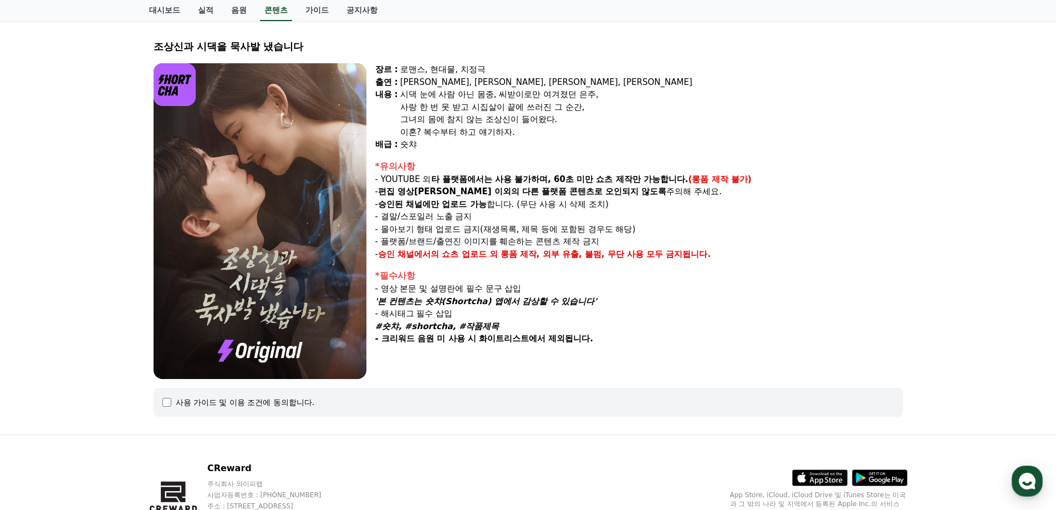
click at [585, 255] on strong "롱폼 제작, 외부 유출, 불펌, 무단 사용 모두 금지됩니다." at bounding box center [606, 254] width 211 height 10
click at [588, 268] on div "장르 : 로맨스, 현대물, 치정극 출연 : [PERSON_NAME], [PERSON_NAME], [PERSON_NAME], [PERSON_NA…" at bounding box center [639, 221] width 528 height 316
drag
click at [614, 257] on strong "롱폼 제작, 외부 유출, 불펌, 무단 사용 모두 금지됩니다." at bounding box center [606, 254] width 211 height 10
click at [619, 271] on div "*필수사항" at bounding box center [639, 275] width 528 height 13
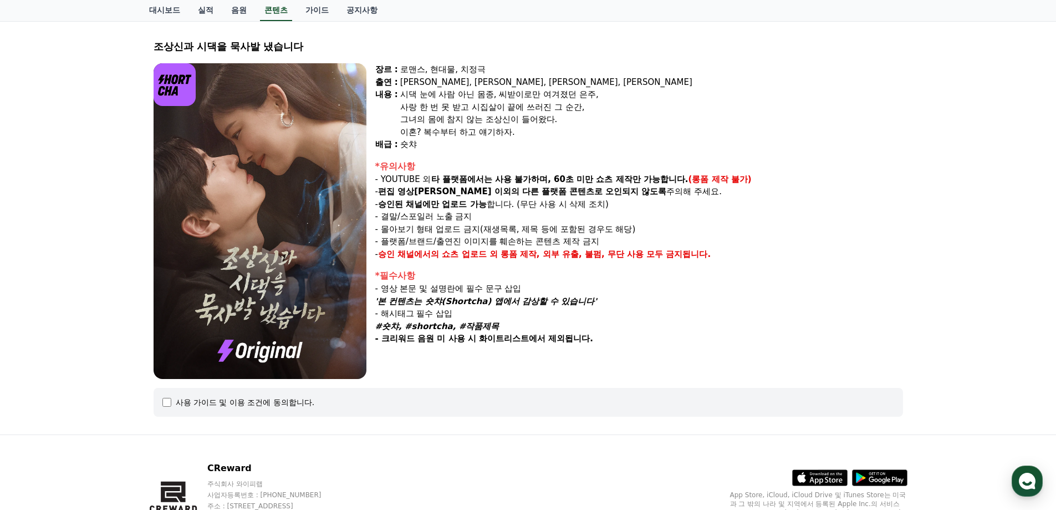
click at [709, 258] on strong "롱폼 제작, 외부 유출, 불펌, 무단 사용 모두 금지됩니다." at bounding box center [606, 254] width 211 height 10
click at [715, 265] on div "장르 : 로맨스, 현대물, 치정극 출연 : [PERSON_NAME], [PERSON_NAME], [PERSON_NAME], [PERSON_NA…" at bounding box center [639, 221] width 528 height 316
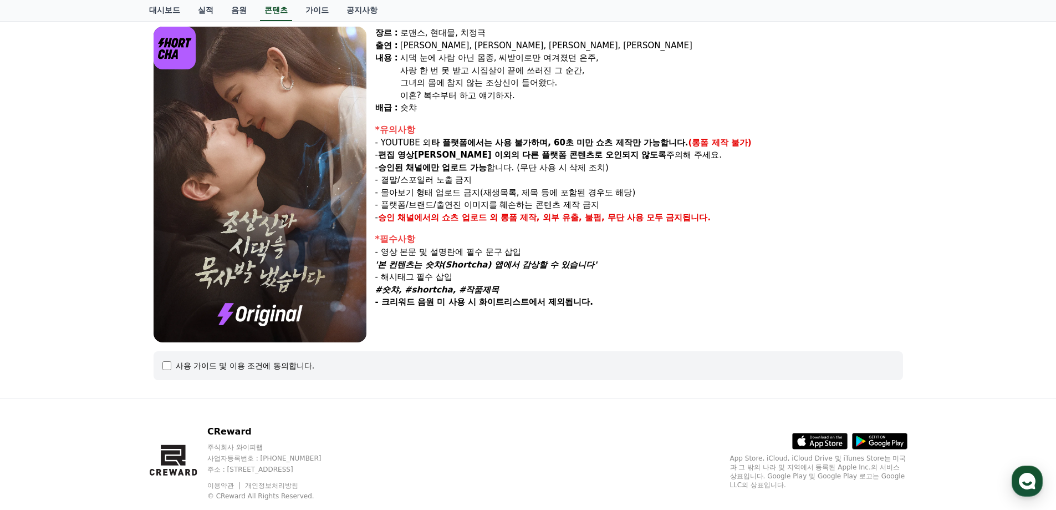
scroll to position [111, 0]
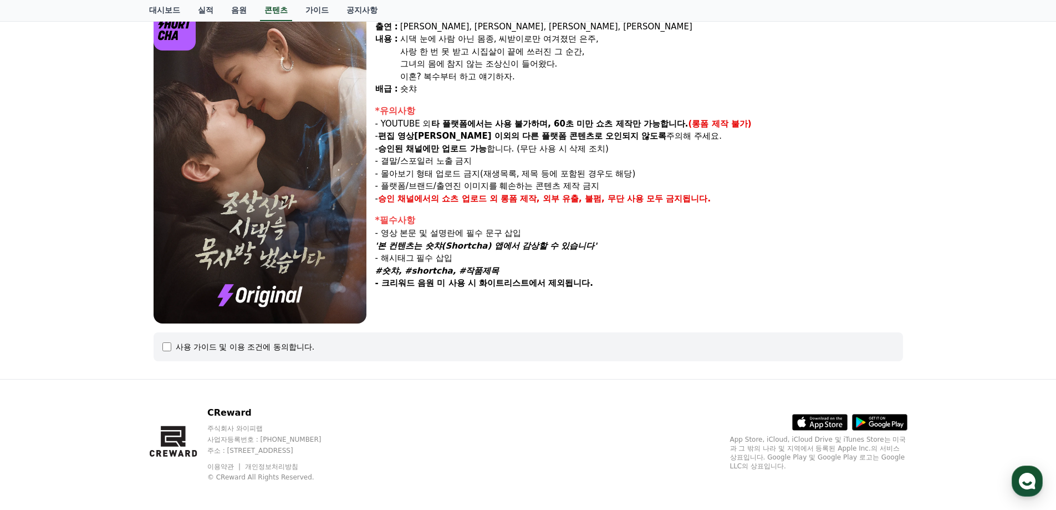
click at [590, 283] on div "*필수사항 - 영상 본문 및 설명란에 필수 문구 삽입 '본 컨텐츠는 숏챠(Shortcha) 앱에서 감상할 수 있습니다' - 해시태그 필수 삽입…" at bounding box center [639, 252] width 528 height 76
click at [613, 277] on p "- 크리워드 음원 미 사용 시 화이트리스트에서 제외됩니다." at bounding box center [639, 283] width 528 height 13
click at [509, 232] on div "*필수사항 - 영상 본문 및 설명란에 필수 문구 삽입 '본 컨텐츠는 숏챠(Shortcha) 앱에서 감상할 수 있습니다' - 해시태그 필수 삽입…" at bounding box center [639, 252] width 528 height 76
click at [524, 251] on em "'본 컨텐츠는 숏챠(Shortcha) 앱에서 감상할 수 있습니다'" at bounding box center [486, 246] width 222 height 10
click at [545, 234] on p "- 영상 본문 및 설명란에 필수 문구 삽입" at bounding box center [639, 233] width 528 height 13
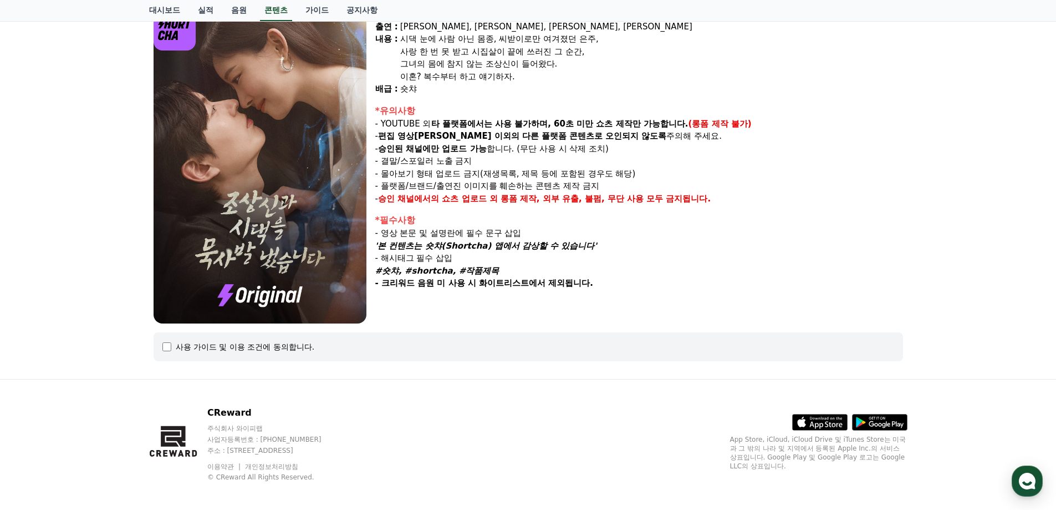
click at [542, 252] on p "- 해시태그 필수 삽입" at bounding box center [639, 258] width 528 height 13
click at [471, 245] on em "'본 컨텐츠는 숏챠(Shortcha) 앱에서 감상할 수 있습니다'" at bounding box center [486, 246] width 222 height 10
click at [468, 257] on p "- 해시태그 필수 삽입" at bounding box center [639, 258] width 528 height 13
click at [583, 242] on em "'본 컨텐츠는 숏챠(Shortcha) 앱에서 감상할 수 있습니다'" at bounding box center [486, 246] width 222 height 10
click at [602, 252] on p "- 해시태그 필수 삽입" at bounding box center [639, 258] width 528 height 13
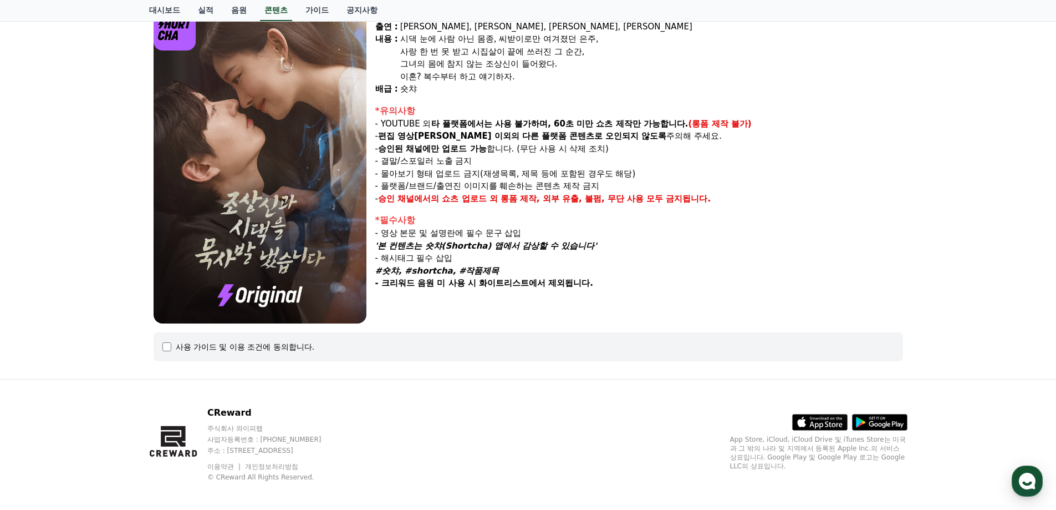
click at [437, 248] on p "'본 컨텐츠는 숏챠(Shortcha) 앱에서 감상할 수 있습니다'" at bounding box center [639, 246] width 528 height 13
click at [443, 260] on p "- 해시태그 필수 삽입" at bounding box center [639, 258] width 528 height 13
click at [456, 257] on p "- 해시태그 필수 삽입" at bounding box center [639, 258] width 528 height 13
click at [469, 257] on p "- 해시태그 필수 삽입" at bounding box center [639, 258] width 528 height 13
click at [489, 270] on em "#숏챠, #shortcha, #작품제목" at bounding box center [437, 271] width 124 height 10
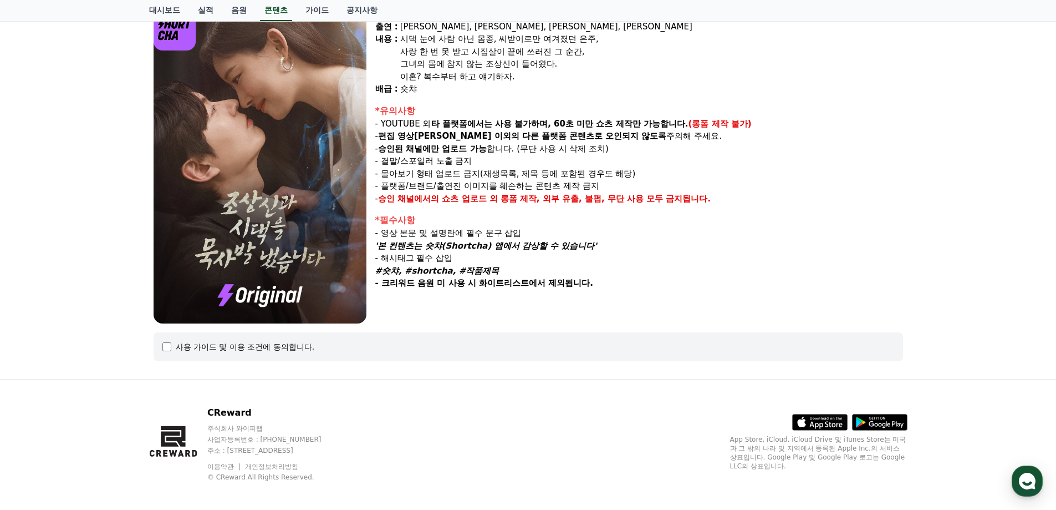
click at [457, 280] on strong "- 크리워드 음원 미 사용 시 화이트리스트에서 제외됩니다." at bounding box center [484, 283] width 218 height 10
click at [529, 278] on div "*필수사항 - 영상 본문 및 설명란에 필수 문구 삽입 '본 컨텐츠는 숏챠(Shortcha) 앱에서 감상할 수 있습니다' - 해시태그 필수 삽입…" at bounding box center [639, 252] width 528 height 76
click at [528, 278] on strong "- 크리워드 음원 미 사용 시 화이트리스트에서 제외됩니다." at bounding box center [484, 283] width 218 height 10
click at [495, 238] on div "*필수사항 - 영상 본문 및 설명란에 필수 문구 삽입 '본 컨텐츠는 숏챠(Shortcha) 앱에서 감상할 수 있습니다' - 해시태그 필수 삽입…" at bounding box center [639, 252] width 528 height 76
click at [495, 238] on p "- 영상 본문 및 설명란에 필수 문구 삽입" at bounding box center [639, 233] width 528 height 13
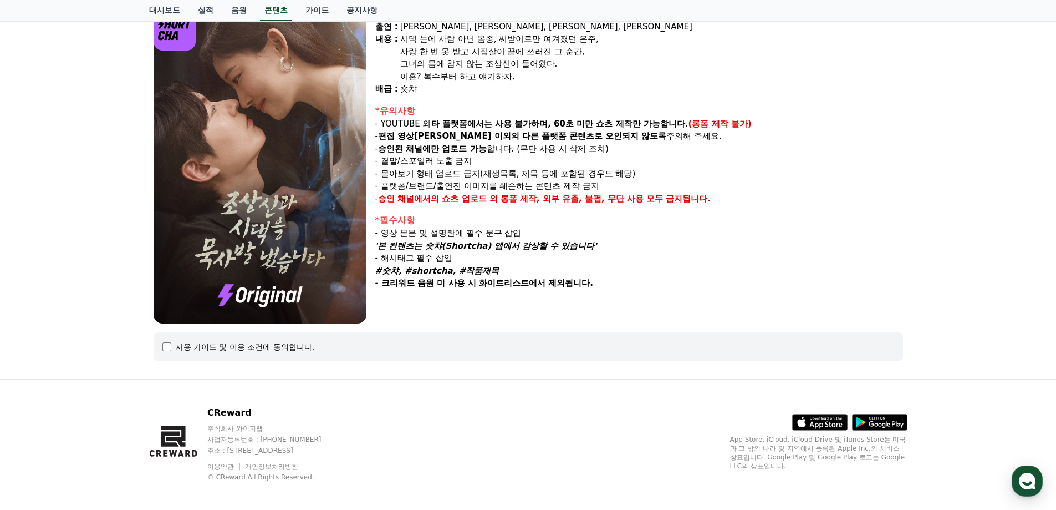
click at [566, 284] on div "*필수사항 - 영상 본문 및 설명란에 필수 문구 삽입 '본 컨텐츠는 숏챠(Shortcha) 앱에서 감상할 수 있습니다' - 해시태그 필수 삽입…" at bounding box center [639, 252] width 528 height 76
click at [567, 284] on strong "- 크리워드 음원 미 사용 시 화이트리스트에서 제외됩니다." at bounding box center [484, 283] width 218 height 10
click at [491, 247] on div "*필수사항 - 영상 본문 및 설명란에 필수 문구 삽입 '본 컨텐츠는 숏챠(Shortcha) 앱에서 감상할 수 있습니다' - 해시태그 필수 삽입…" at bounding box center [639, 252] width 528 height 76
click at [491, 247] on em "'본 컨텐츠는 숏챠(Shortcha) 앱에서 감상할 수 있습니다'" at bounding box center [486, 246] width 222 height 10
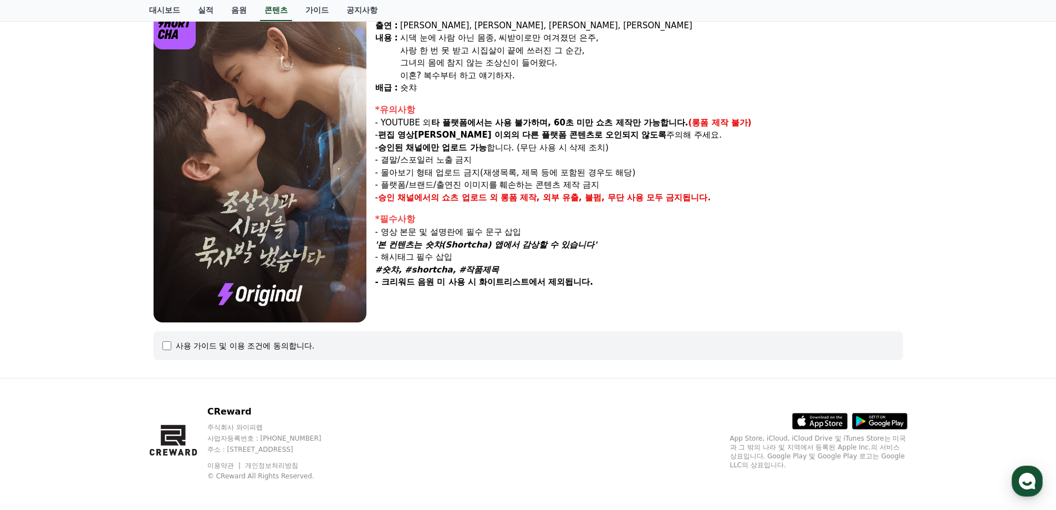
scroll to position [118, 0]
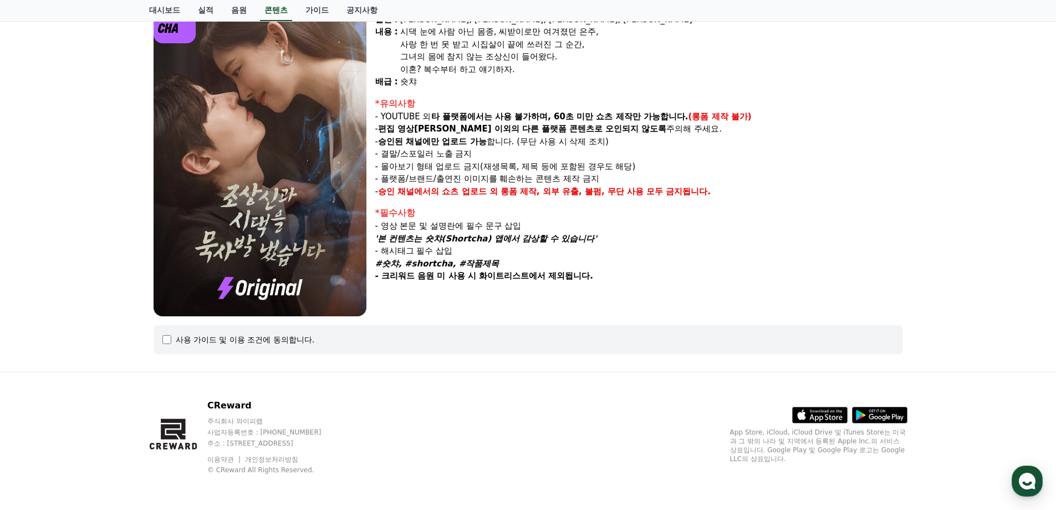
click at [503, 279] on strong "- 크리워드 음원 미 사용 시 화이트리스트에서 제외됩니다." at bounding box center [484, 276] width 218 height 10
click at [485, 286] on div "장르 : 로맨스, 현대물, 치정극 출연 : [PERSON_NAME], [PERSON_NAME], [PERSON_NAME], [PERSON_NA…" at bounding box center [639, 159] width 528 height 316
click at [602, 276] on p "- 크리워드 음원 미 사용 시 화이트리스트에서 제외됩니다." at bounding box center [639, 276] width 528 height 13
click at [519, 221] on div "*필수사항 - 영상 본문 및 설명란에 필수 문구 삽입 '본 컨텐츠는 숏챠(Shortcha) 앱에서 감상할 수 있습니다' - 해시태그 필수 삽입…" at bounding box center [639, 244] width 528 height 76
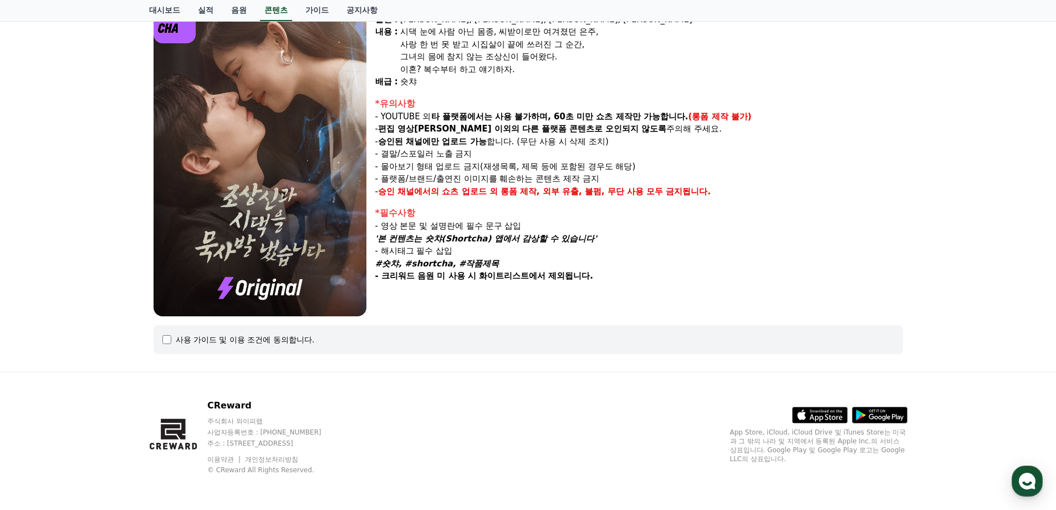
click at [556, 243] on em "'본 컨텐츠는 숏챠(Shortcha) 앱에서 감상할 수 있습니다'" at bounding box center [486, 238] width 222 height 10
click at [374, 209] on div "장르 : 로맨스, 현대물, 치정극 출연 : [PERSON_NAME], [PERSON_NAME], [PERSON_NAME], [PERSON_NA…" at bounding box center [529, 159] width 750 height 316
click at [378, 217] on div "*필수사항" at bounding box center [639, 212] width 528 height 13
click at [594, 281] on div "*필수사항 - 영상 본문 및 설명란에 필수 문구 삽입 '본 컨텐츠는 숏챠(Shortcha) 앱에서 감상할 수 있습니다' - 해시태그 필수 삽입…" at bounding box center [639, 244] width 528 height 76
click at [594, 280] on p "- 크리워드 음원 미 사용 시 화이트리스트에서 제외됩니다." at bounding box center [639, 276] width 528 height 13
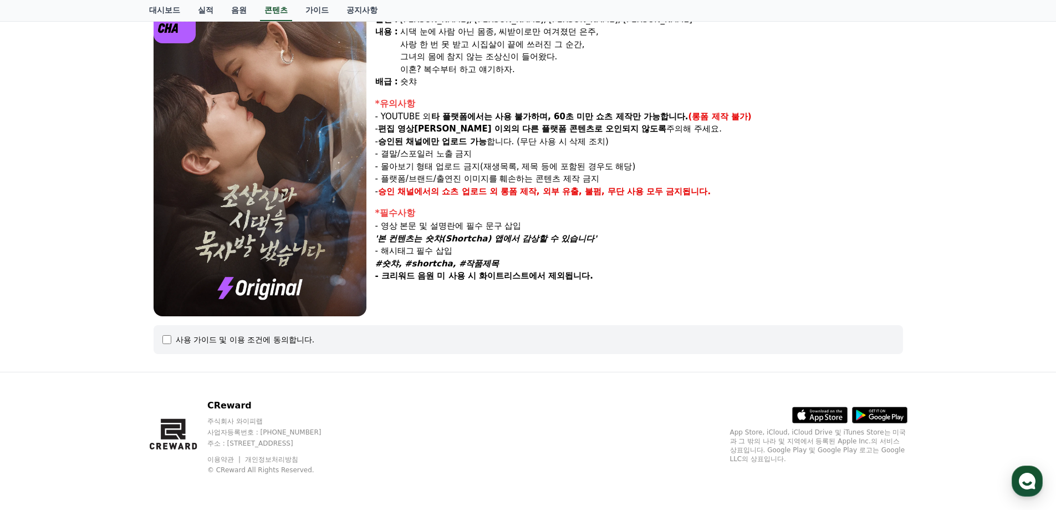
click at [432, 273] on p "- 크리워드 음원 미 사용 시 화이트리스트에서 제외됩니다." at bounding box center [639, 276] width 528 height 13
click at [444, 289] on div "장르 : 로맨스, 현대물, 치정극 출연 : [PERSON_NAME], [PERSON_NAME], [PERSON_NAME], [PERSON_NA…" at bounding box center [639, 159] width 528 height 316
click at [492, 276] on strong "- 크리워드 음원 미 사용 시 화이트리스트에서 제외됩니다." at bounding box center [484, 276] width 218 height 10
click at [611, 282] on div "장르 : 로맨스, 현대물, 치정극 출연 : [PERSON_NAME], [PERSON_NAME], [PERSON_NAME], [PERSON_NA…" at bounding box center [639, 159] width 528 height 316
click at [613, 282] on div "장르 : 로맨스, 현대물, 치정극 출연 : [PERSON_NAME], [PERSON_NAME], [PERSON_NAME], [PERSON_NA…" at bounding box center [639, 159] width 528 height 316
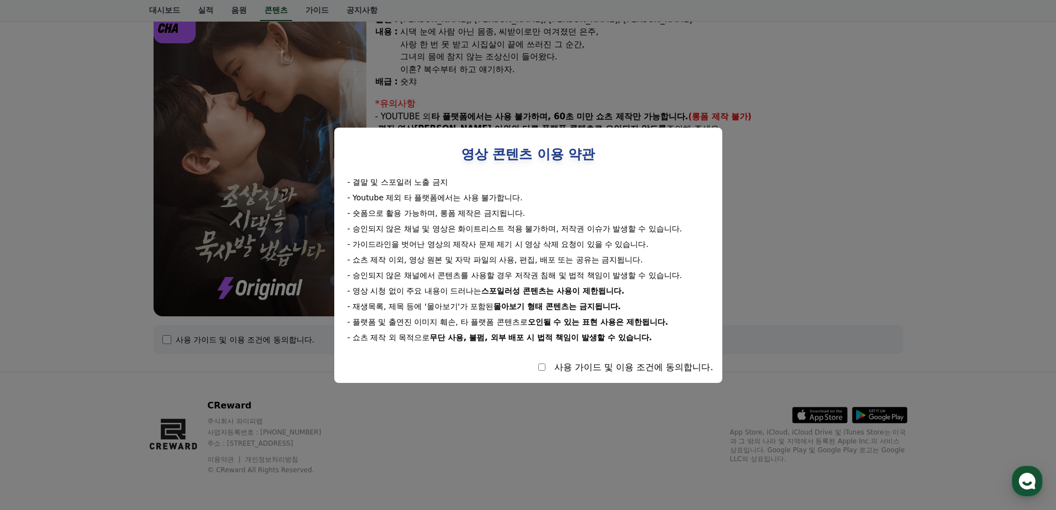
click at [784, 223] on button "close modal" at bounding box center [528, 255] width 1056 height 510
click at [122, 341] on button "close modal" at bounding box center [528, 255] width 1056 height 510
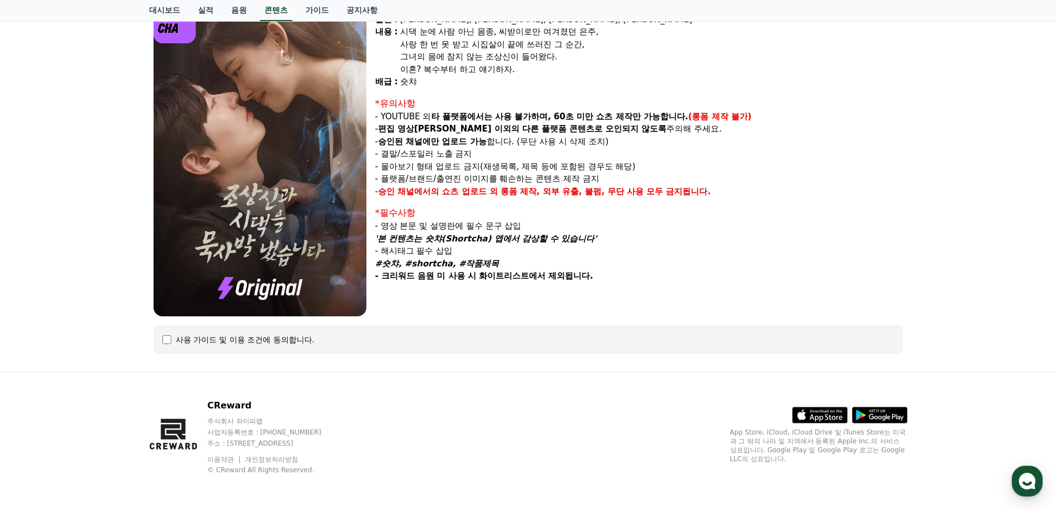
click at [62, 296] on div "조상[DEMOGRAPHIC_DATA]과 시댁을 묵사발 냈습니다 장르 : 로맨스, 현대물, 치정극 출연 : [PERSON_NAME], [PERS…" at bounding box center [528, 164] width 1056 height 413
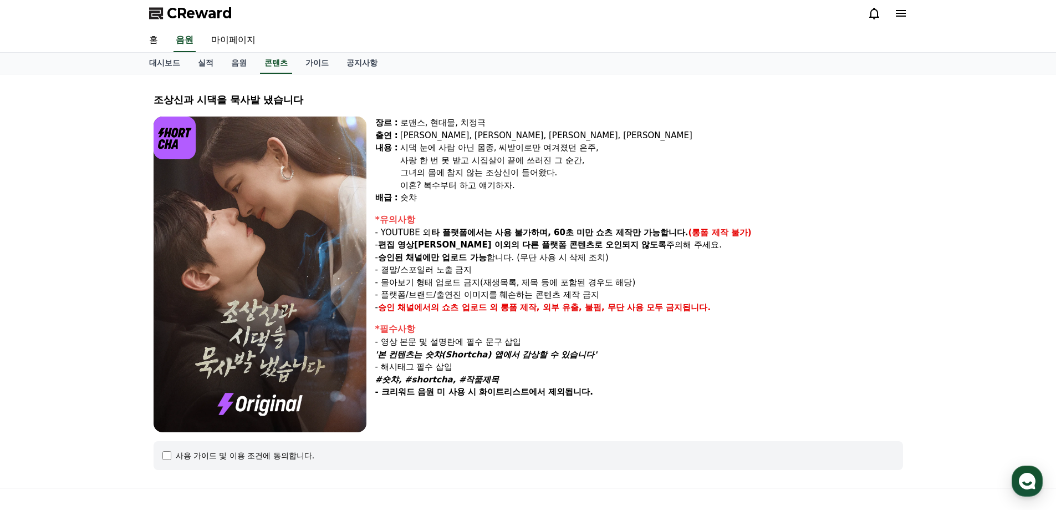
scroll to position [0, 0]
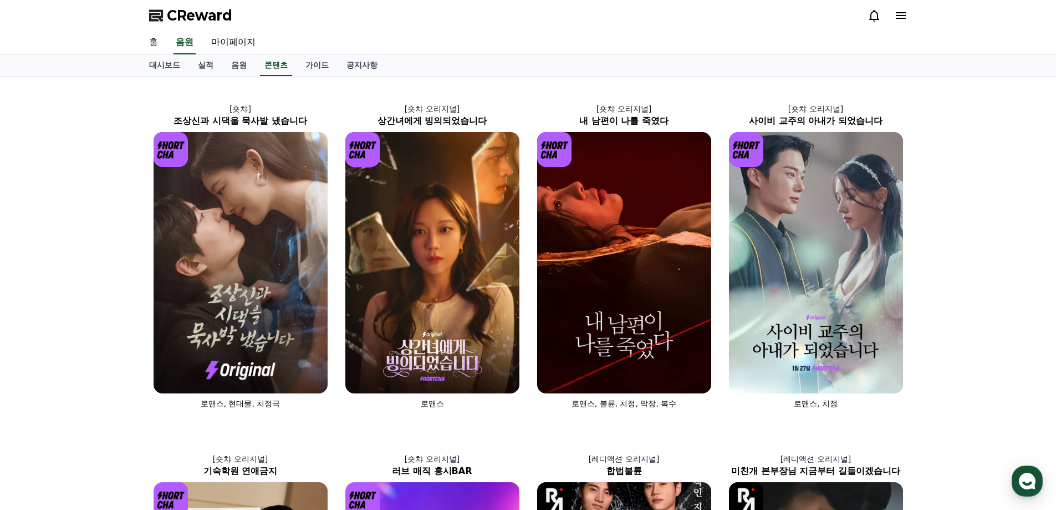
click at [153, 40] on link "홈" at bounding box center [153, 42] width 27 height 23
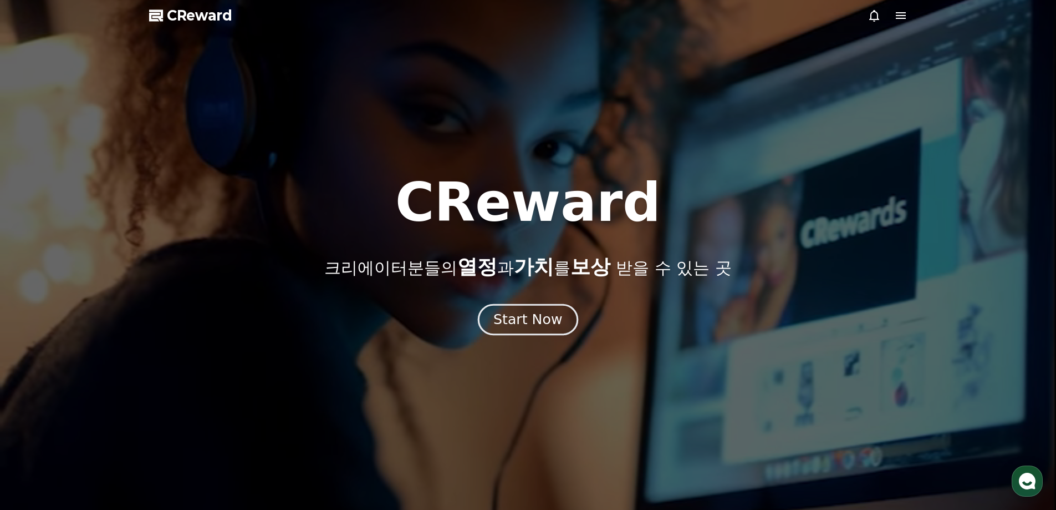
click at [537, 315] on div "Start Now" at bounding box center [528, 319] width 69 height 19
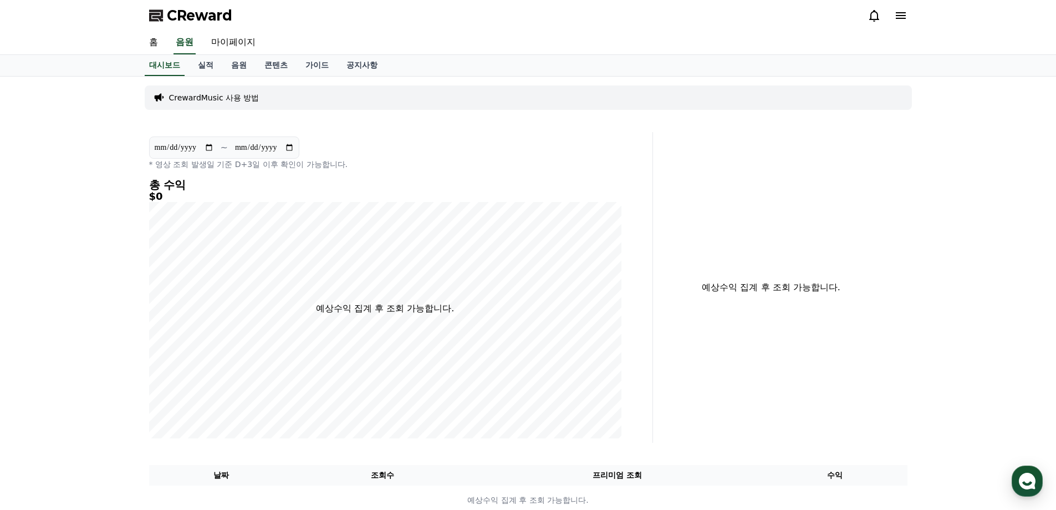
click at [118, 98] on div "**********" at bounding box center [528, 300] width 1056 height 447
